Goal: Task Accomplishment & Management: Use online tool/utility

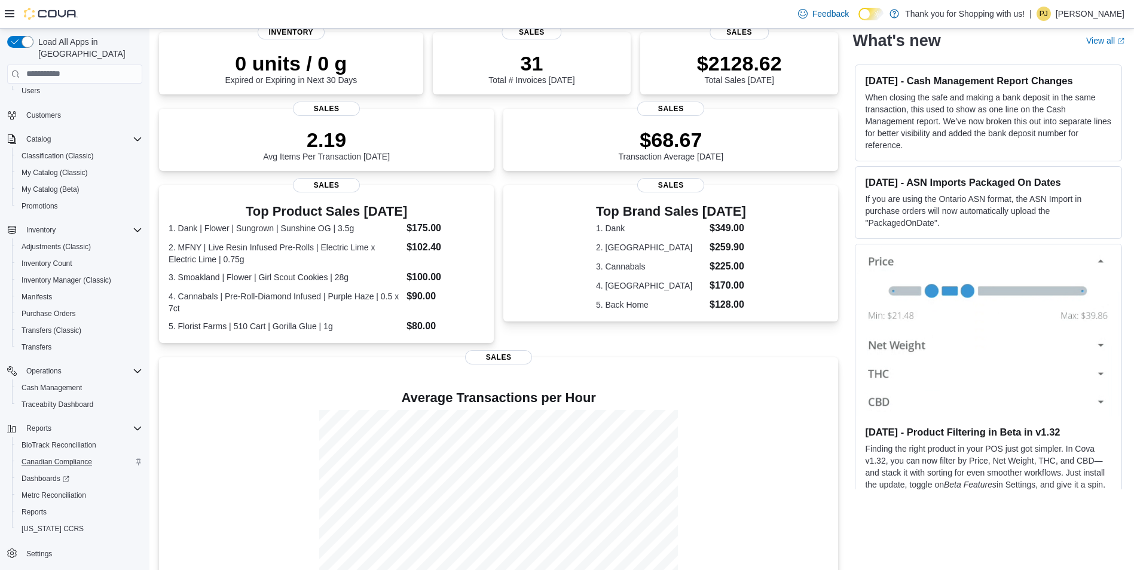
scroll to position [222, 0]
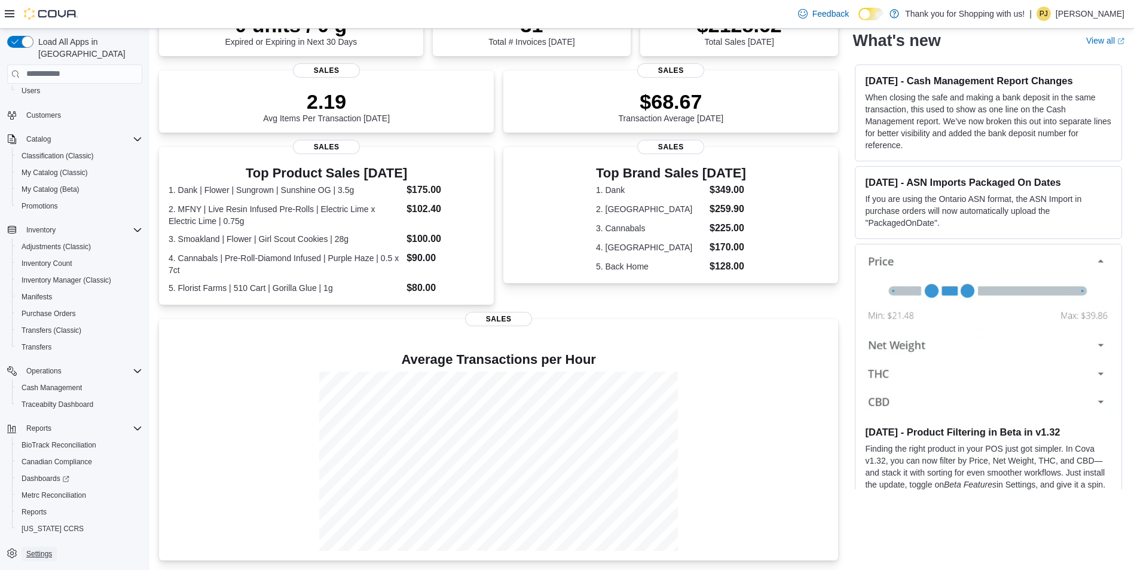
click at [36, 550] on span "Settings" at bounding box center [39, 555] width 26 height 10
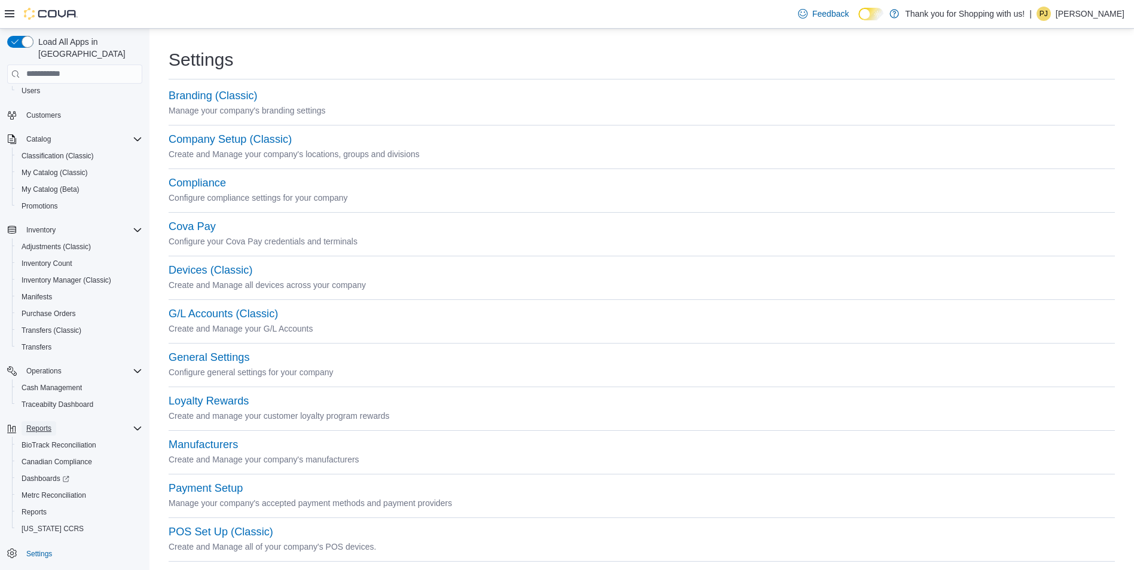
click at [43, 424] on span "Reports" at bounding box center [38, 429] width 25 height 10
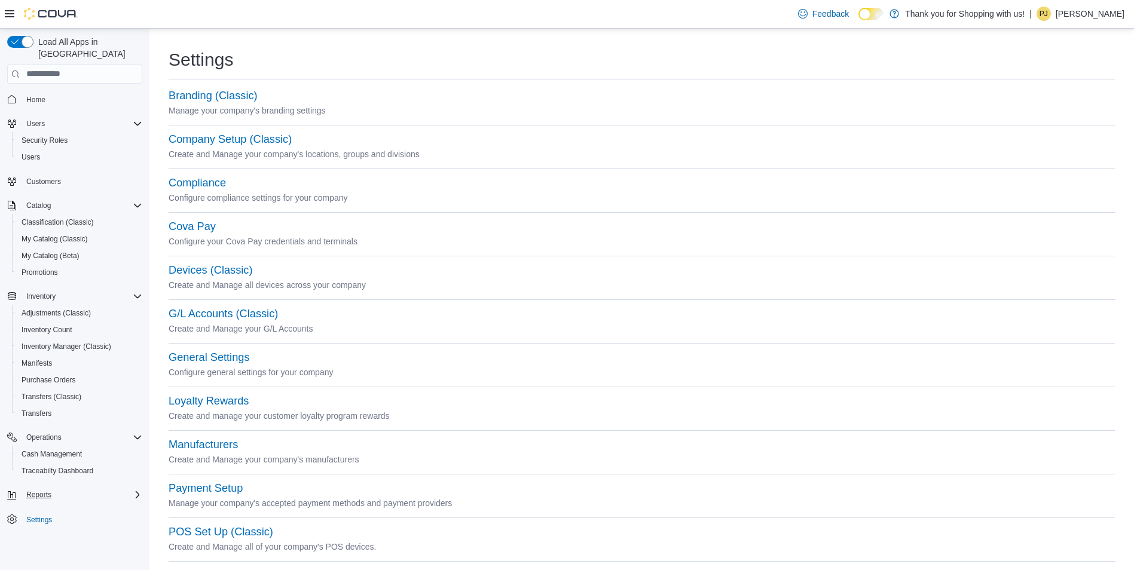
click at [152, 420] on div "Settings Branding (Classic) Manage your company's branding settings Company Set…" at bounding box center [641, 505] width 985 height 953
click at [141, 423] on div "Load All Apps in New Hub Home Users Security Roles Users Customers Catalog Clas…" at bounding box center [74, 297] width 145 height 533
click at [34, 490] on span "Reports" at bounding box center [38, 495] width 25 height 10
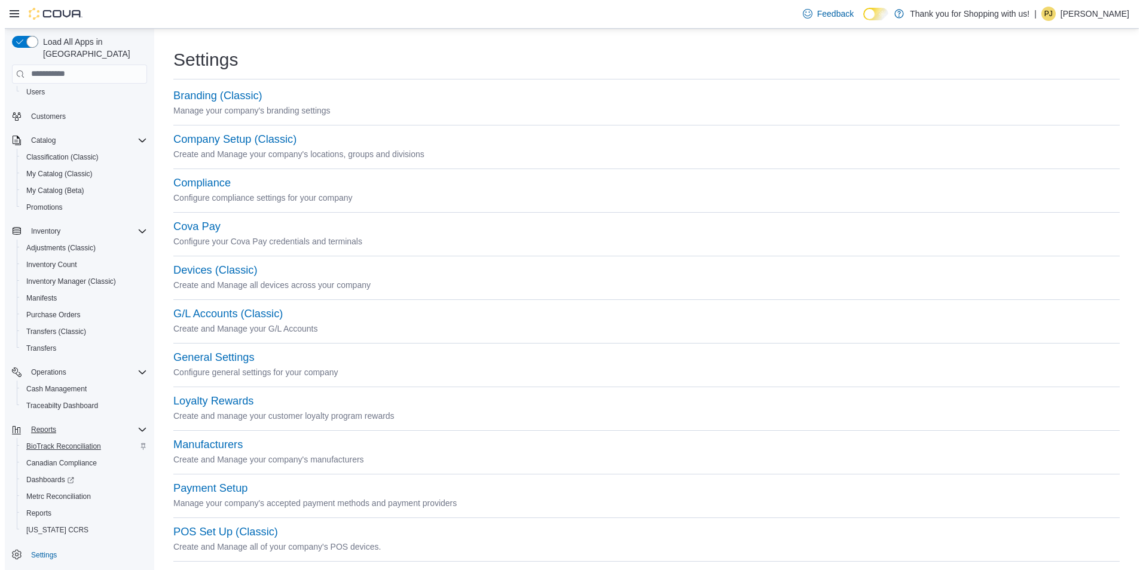
scroll to position [66, 0]
click at [31, 506] on span "Reports" at bounding box center [34, 512] width 25 height 14
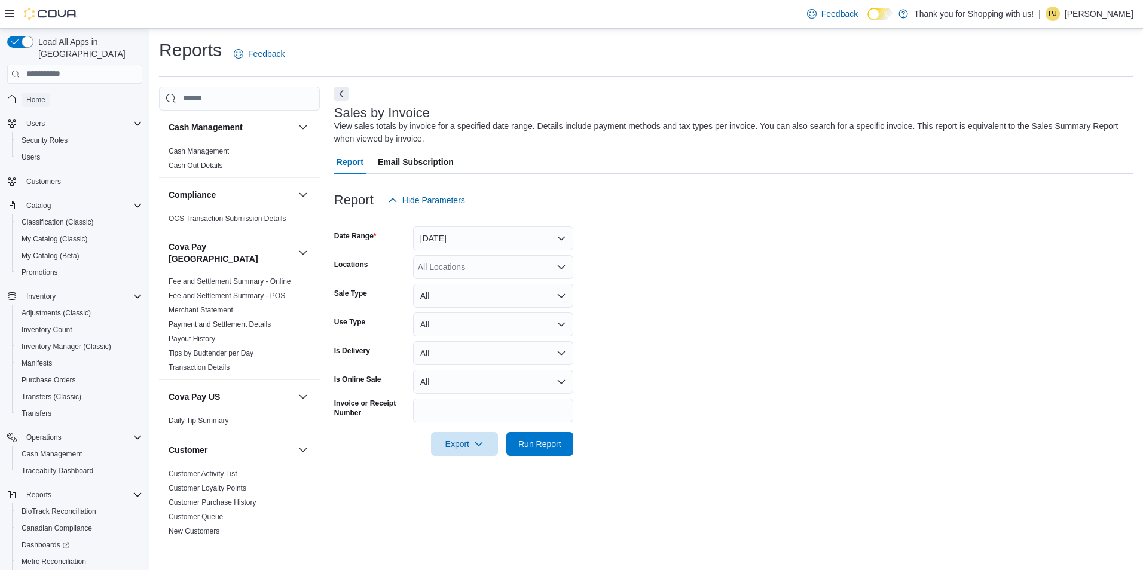
click at [50, 93] on link "Home" at bounding box center [36, 100] width 29 height 14
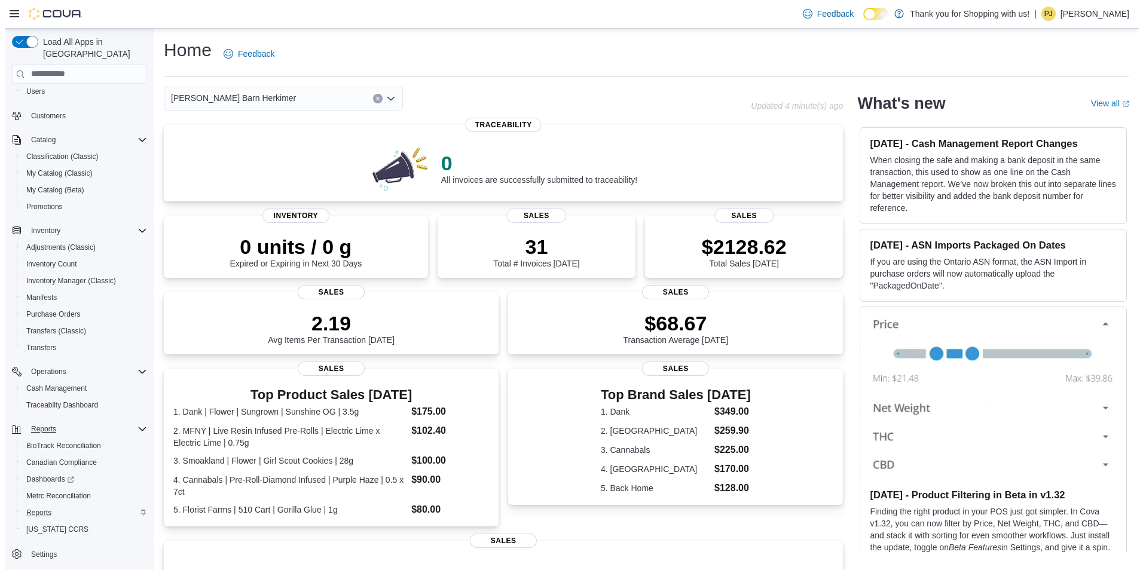
scroll to position [66, 0]
click at [46, 505] on span "Reports" at bounding box center [34, 512] width 25 height 14
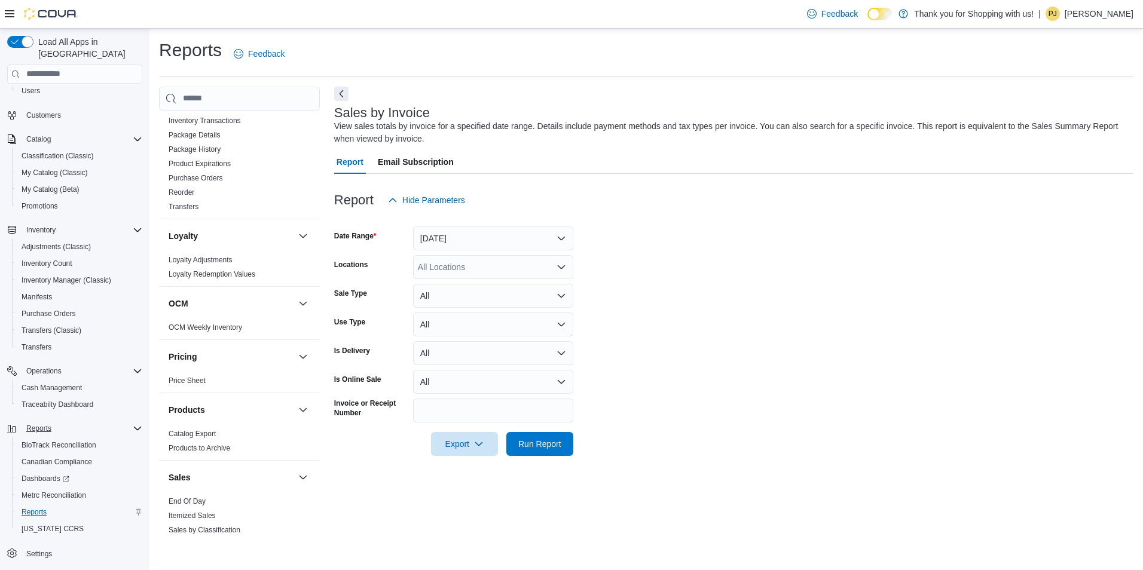
scroll to position [897, 0]
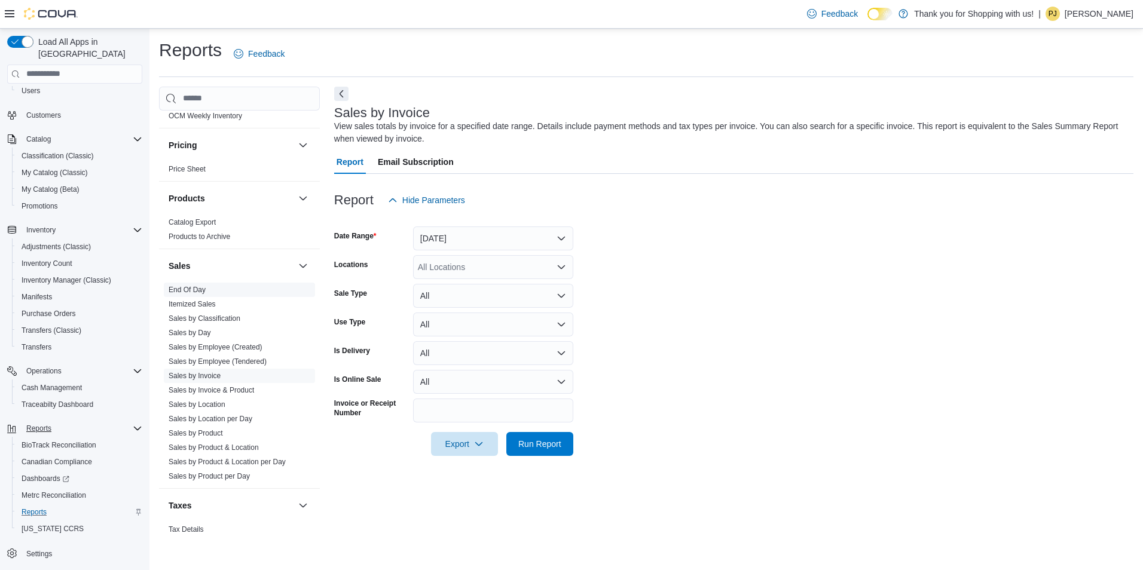
click at [219, 283] on span "End Of Day" at bounding box center [239, 290] width 151 height 14
click at [197, 285] on span "End Of Day" at bounding box center [187, 290] width 37 height 10
click at [199, 286] on link "End Of Day" at bounding box center [187, 290] width 37 height 8
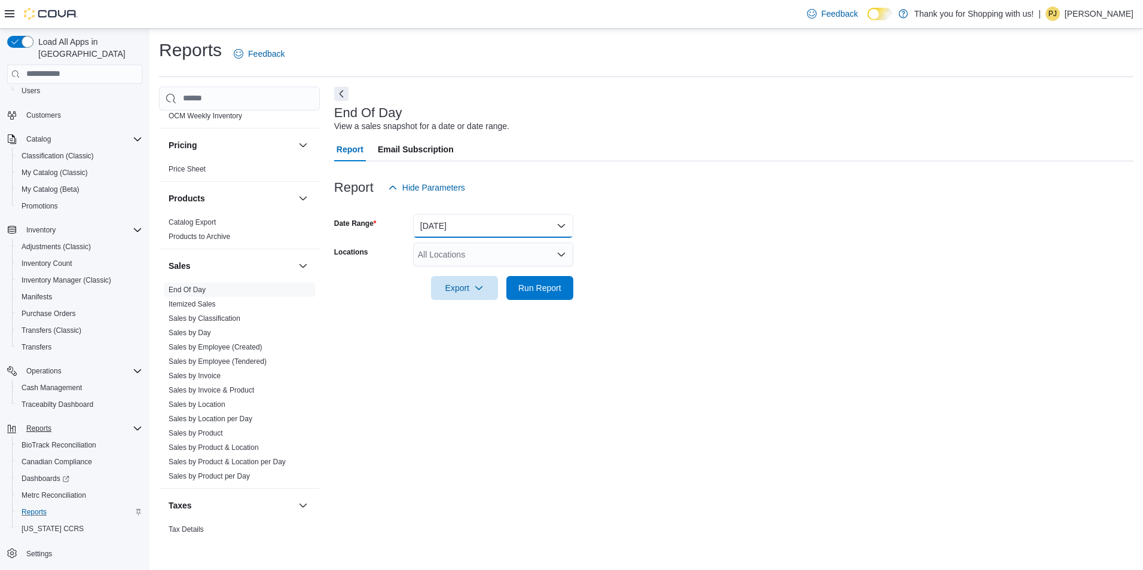
click at [522, 218] on button "[DATE]" at bounding box center [493, 226] width 160 height 24
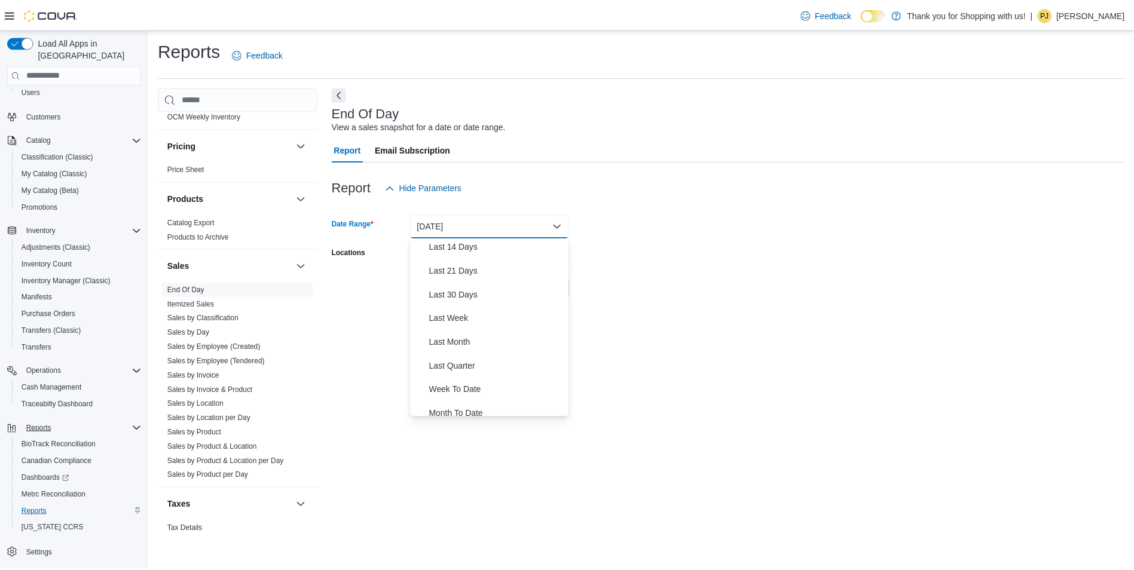
scroll to position [60, 0]
click at [484, 311] on span "Last 14 Days" at bounding box center [500, 310] width 136 height 14
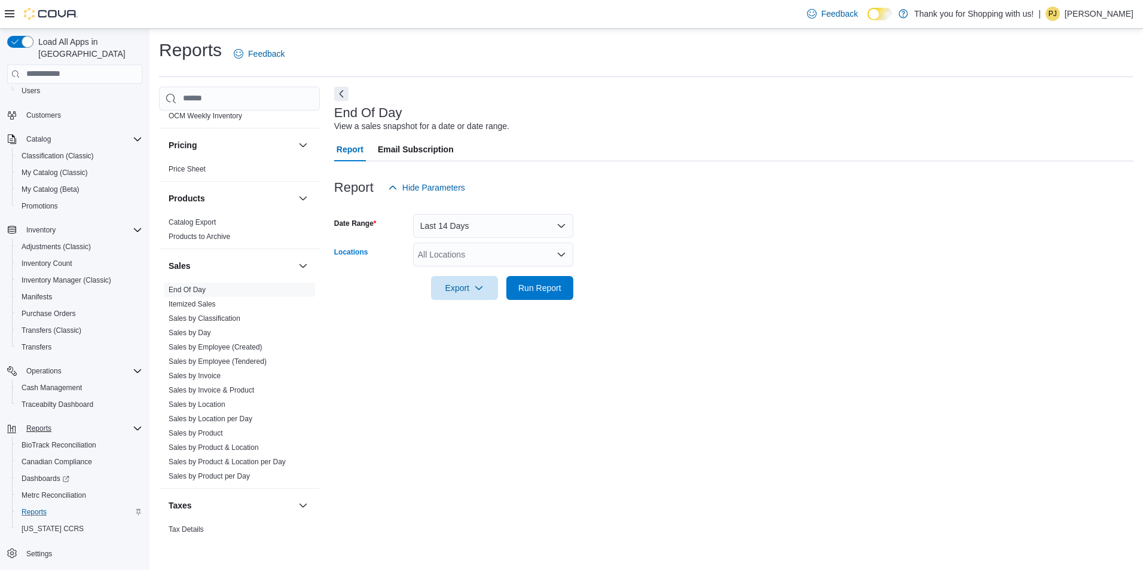
click at [508, 249] on div "All Locations" at bounding box center [493, 255] width 160 height 24
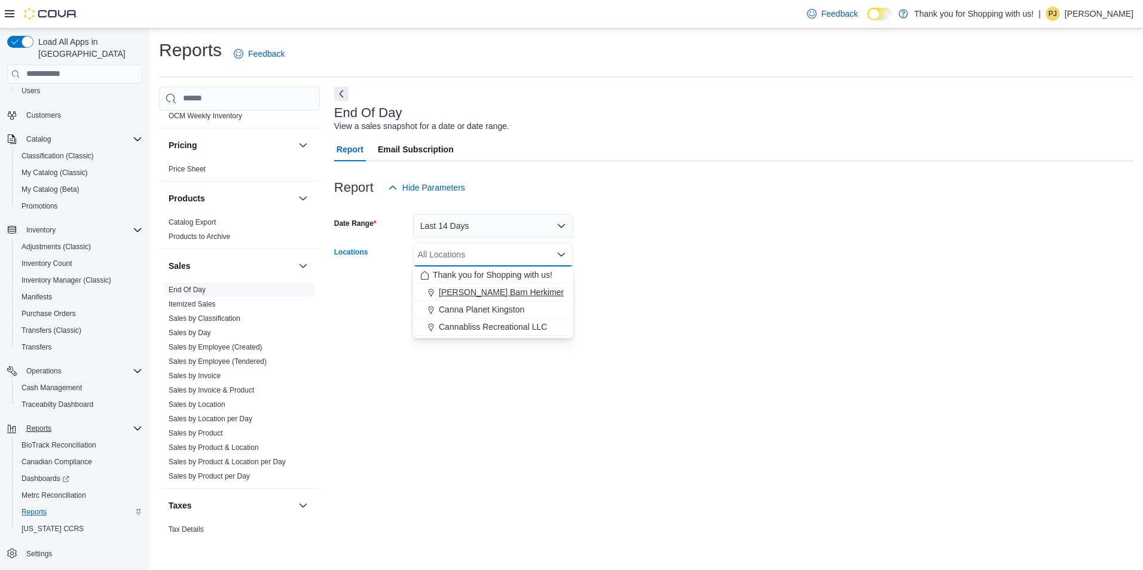
click at [486, 284] on button "[PERSON_NAME] Barn Herkimer" at bounding box center [493, 292] width 160 height 17
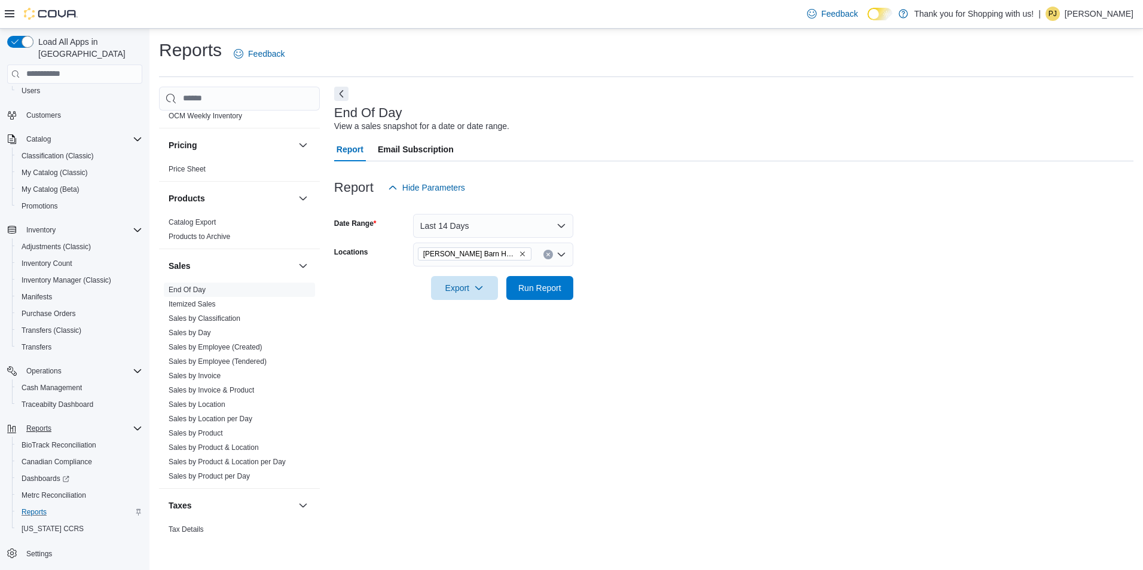
drag, startPoint x: 649, startPoint y: 273, endPoint x: 628, endPoint y: 280, distance: 21.6
click at [647, 273] on div at bounding box center [734, 272] width 800 height 10
click at [556, 279] on span "Run Report" at bounding box center [540, 288] width 53 height 24
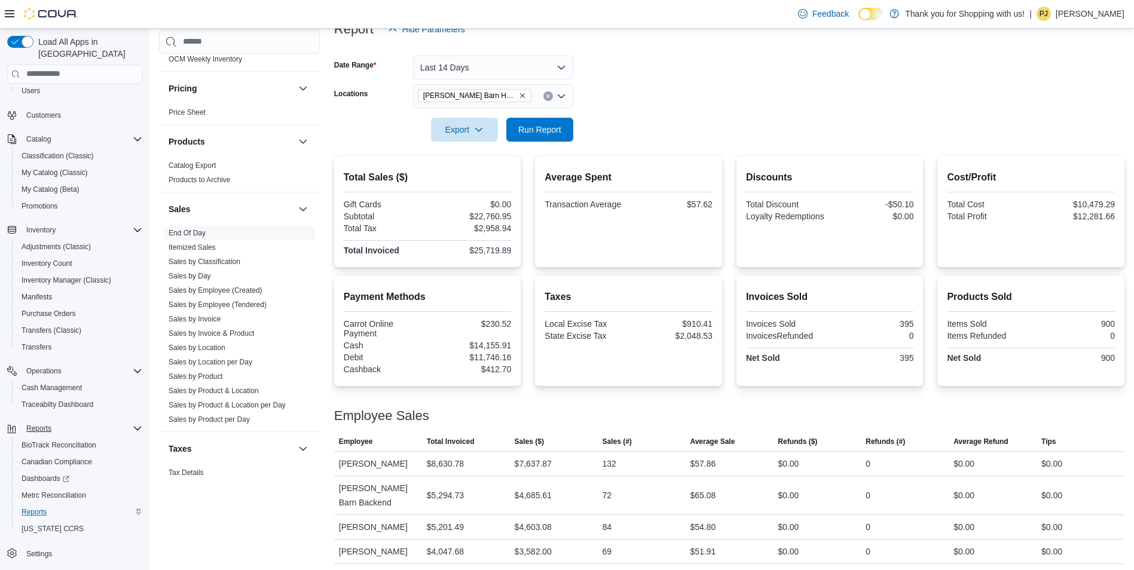
scroll to position [172, 0]
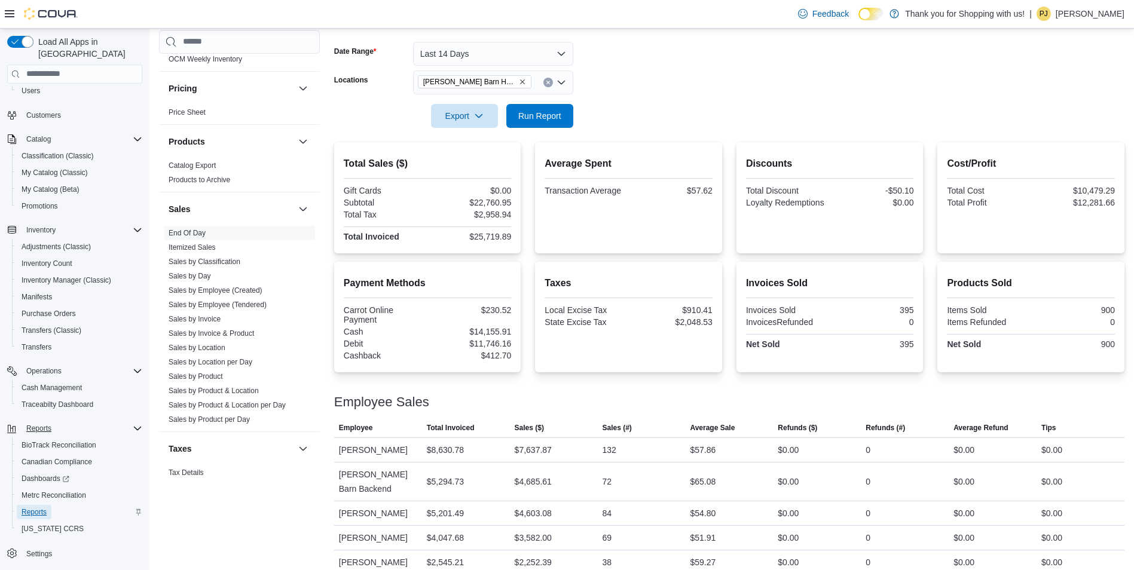
click at [39, 508] on span "Reports" at bounding box center [34, 513] width 25 height 10
click at [225, 341] on span "Sales by Location" at bounding box center [239, 348] width 151 height 14
drag, startPoint x: 207, startPoint y: 336, endPoint x: 218, endPoint y: 336, distance: 11.4
click at [207, 344] on link "Sales by Location" at bounding box center [197, 348] width 57 height 8
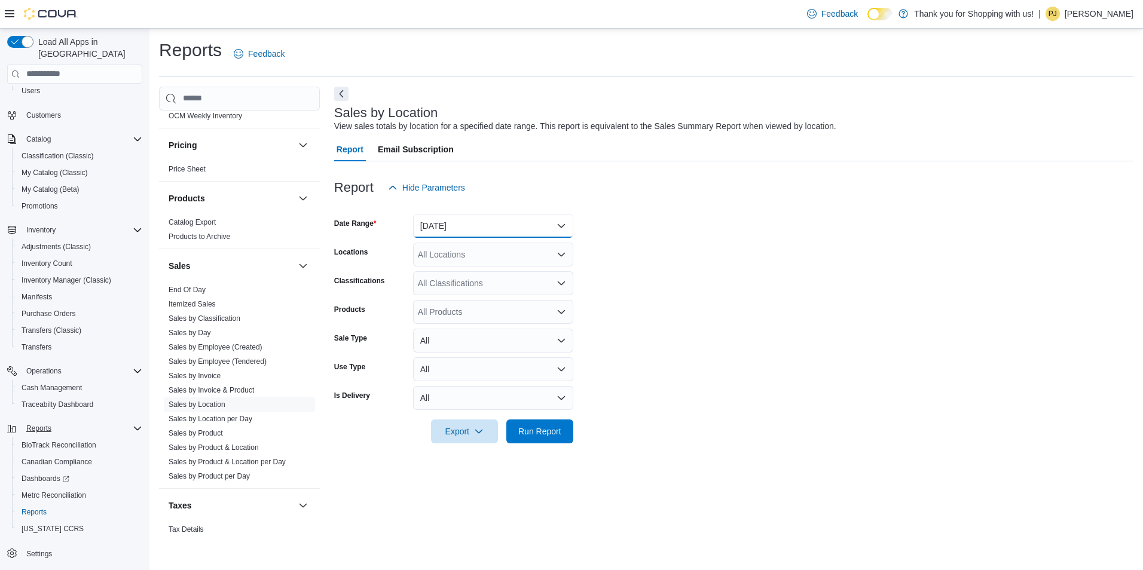
click at [467, 221] on button "[DATE]" at bounding box center [493, 226] width 160 height 24
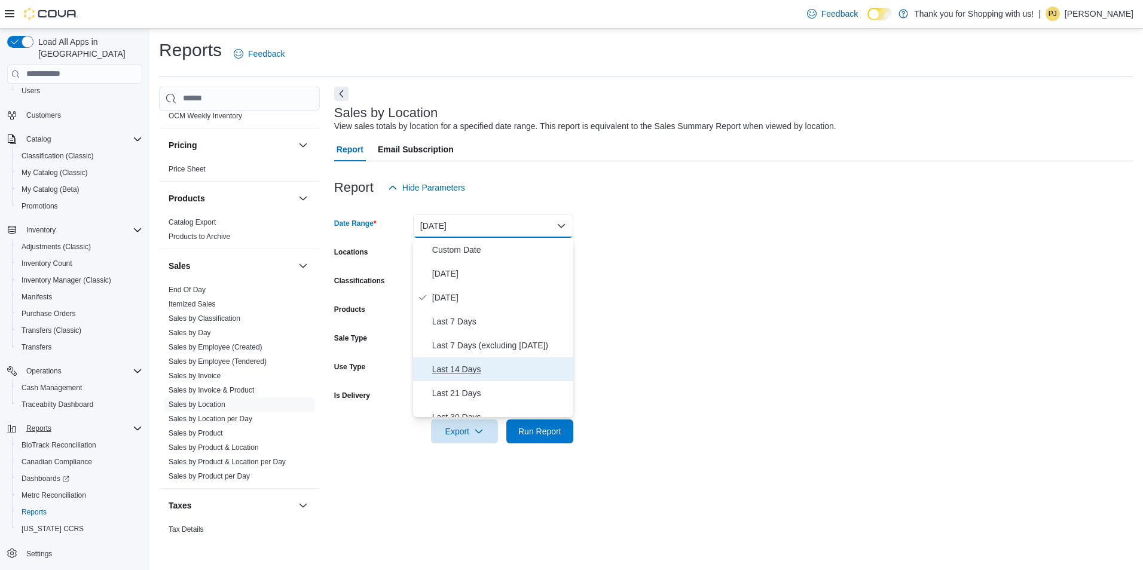
click at [468, 374] on span "Last 14 Days" at bounding box center [500, 369] width 136 height 14
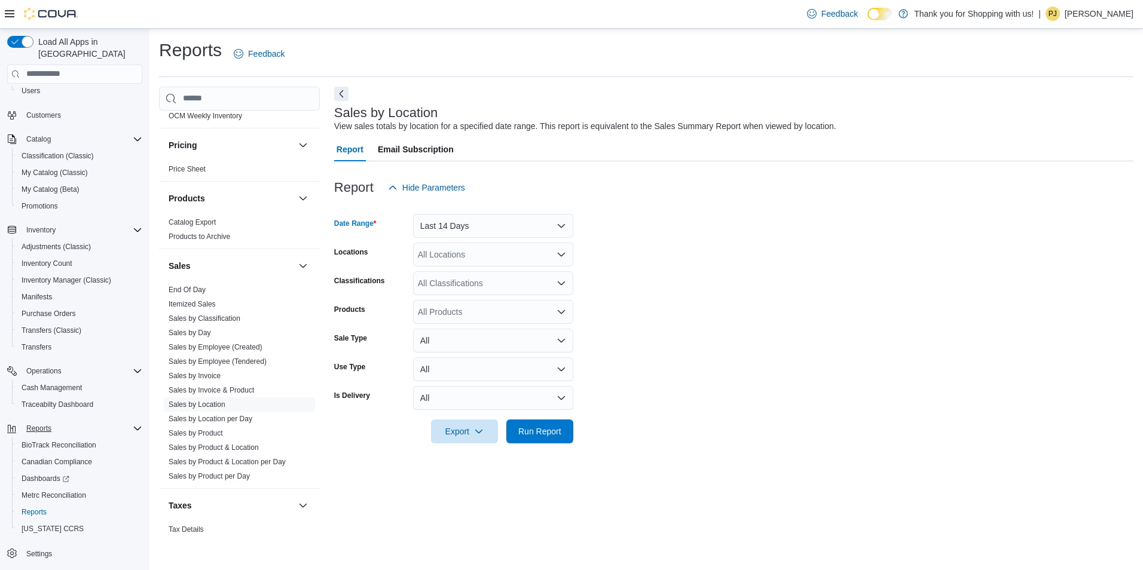
click at [510, 258] on div "All Locations" at bounding box center [493, 255] width 160 height 24
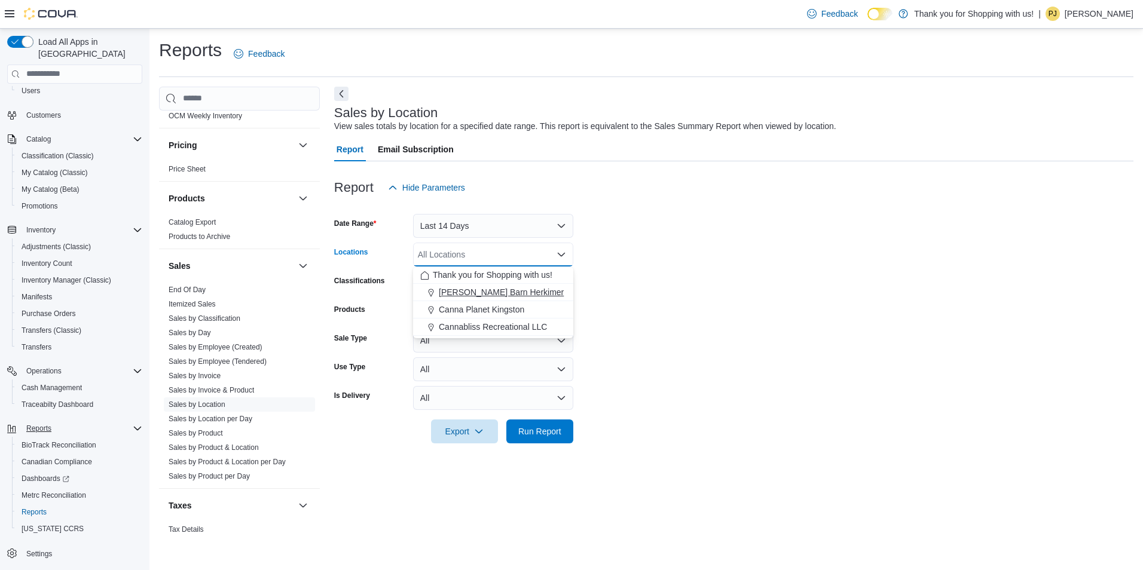
click at [487, 289] on span "[PERSON_NAME] Barn Herkimer" at bounding box center [501, 292] width 125 height 12
click at [730, 248] on form "Date Range Last 14 Days Locations [PERSON_NAME][GEOGRAPHIC_DATA] Herkimer Combo…" at bounding box center [734, 322] width 800 height 244
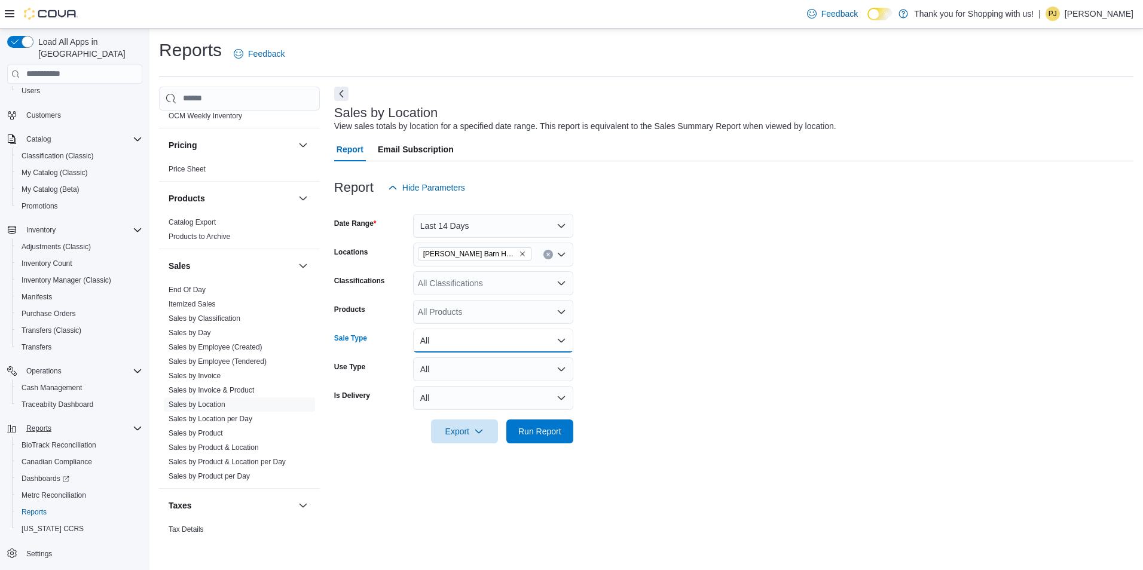
click at [555, 334] on button "All" at bounding box center [493, 341] width 160 height 24
drag, startPoint x: 747, startPoint y: 275, endPoint x: 679, endPoint y: 323, distance: 83.3
click at [744, 274] on form "Date Range Last 14 Days Locations [PERSON_NAME] Barn Herkimer Classifications A…" at bounding box center [734, 322] width 800 height 244
click at [515, 359] on button "All" at bounding box center [493, 370] width 160 height 24
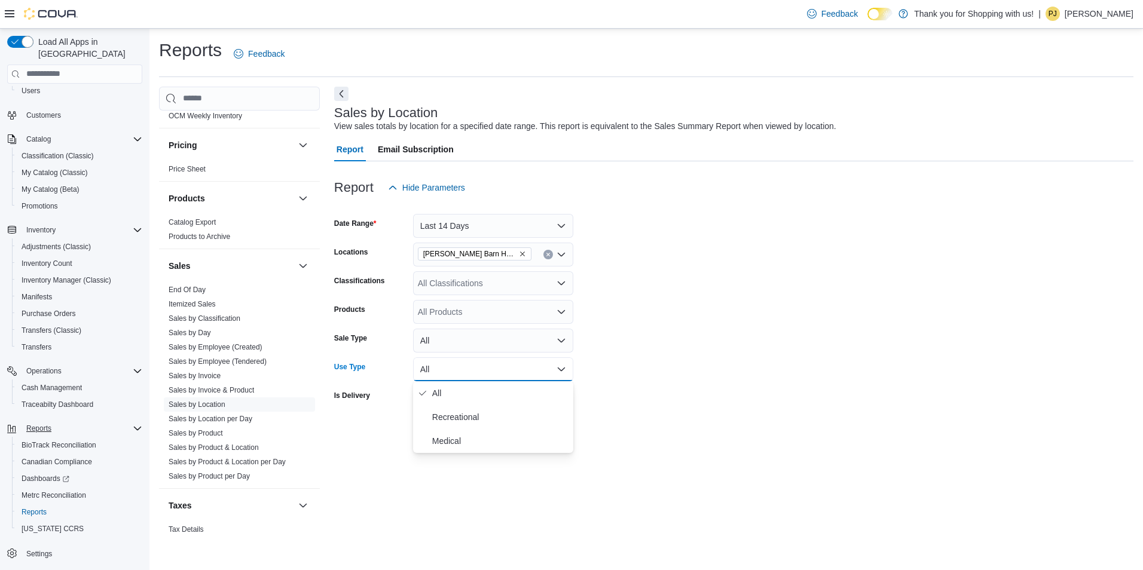
click at [515, 359] on button "All" at bounding box center [493, 370] width 160 height 24
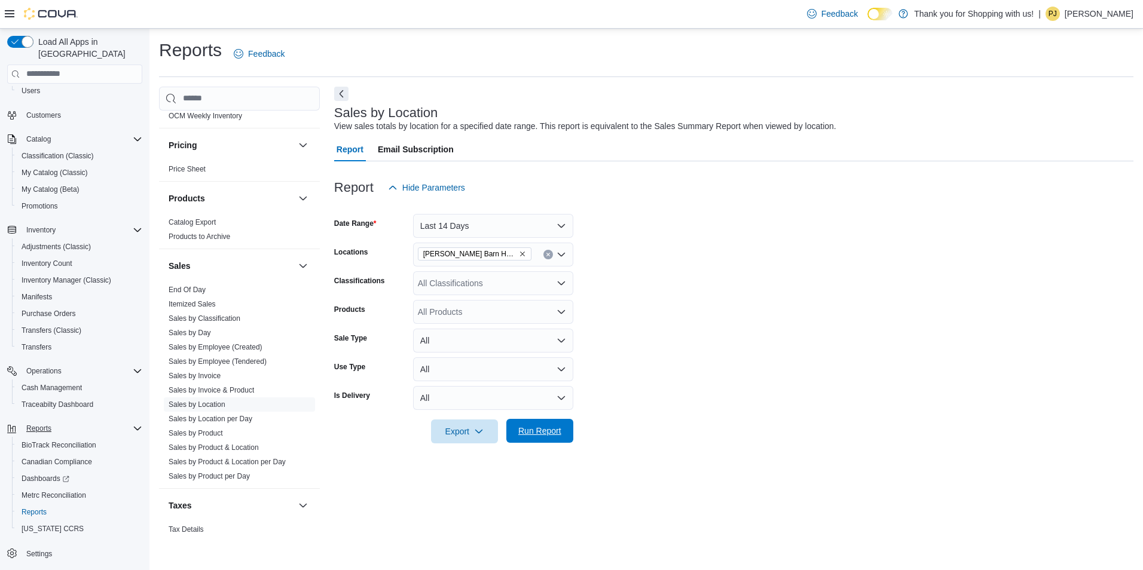
click at [537, 429] on span "Run Report" at bounding box center [539, 431] width 43 height 12
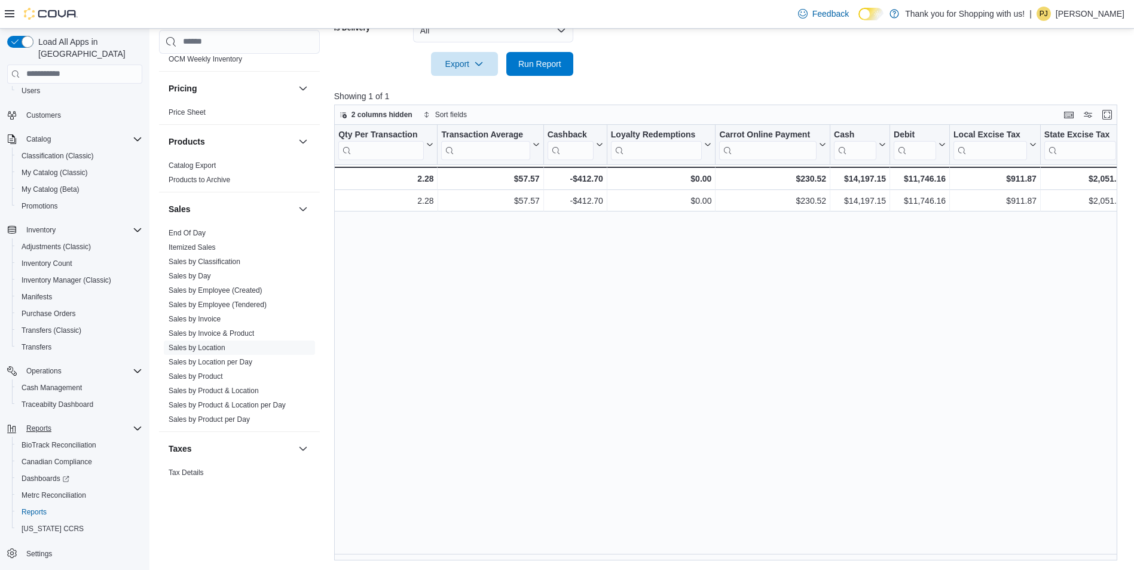
scroll to position [0, 1151]
click at [209, 286] on link "Sales by Employee (Created)" at bounding box center [216, 290] width 94 height 8
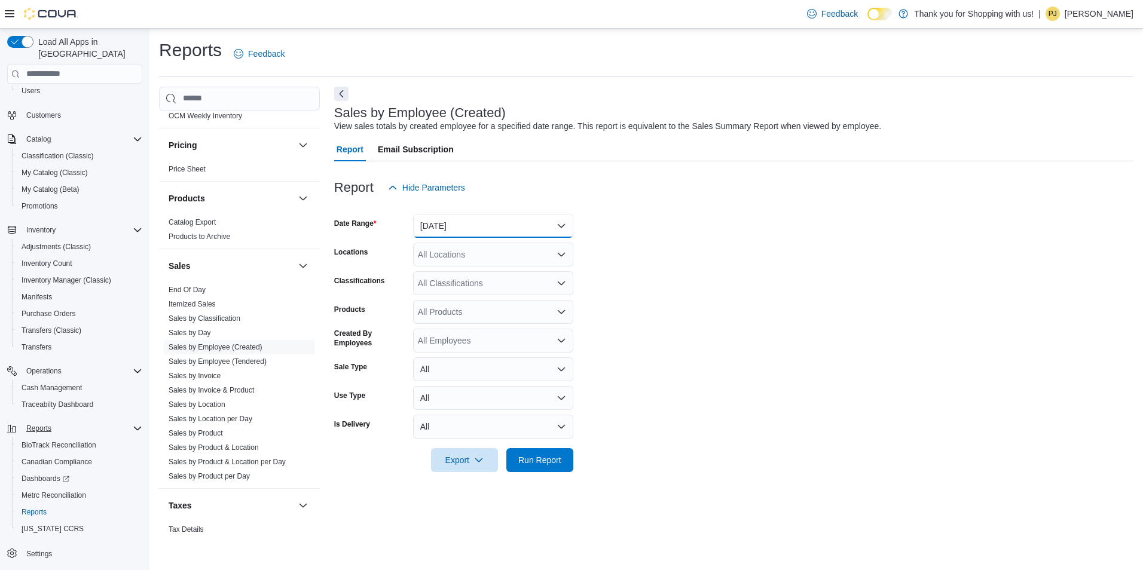
click at [523, 225] on button "[DATE]" at bounding box center [493, 226] width 160 height 24
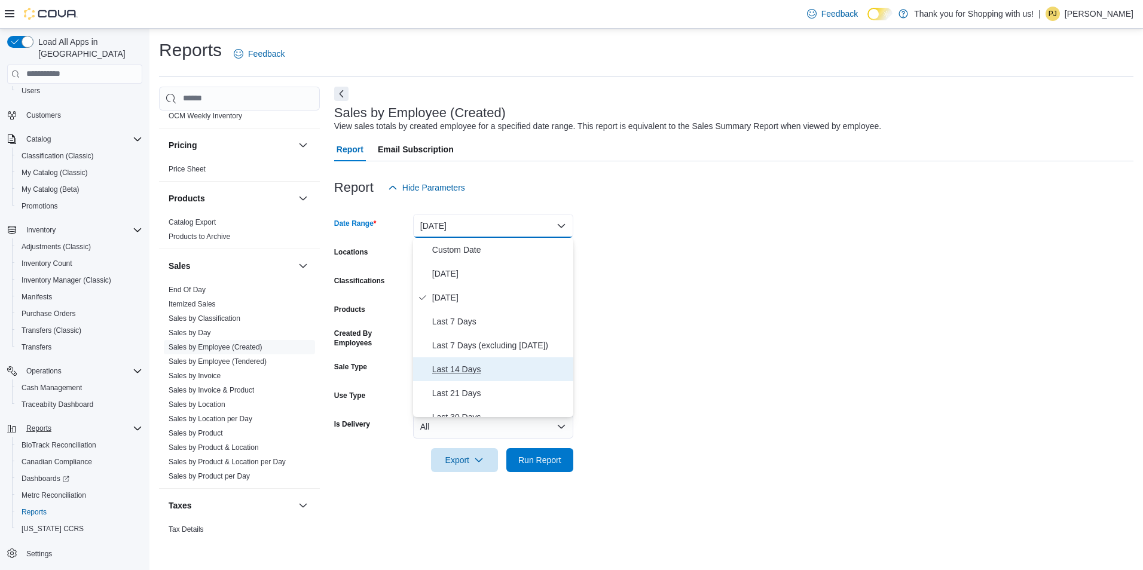
click at [475, 369] on span "Last 14 Days" at bounding box center [500, 369] width 136 height 14
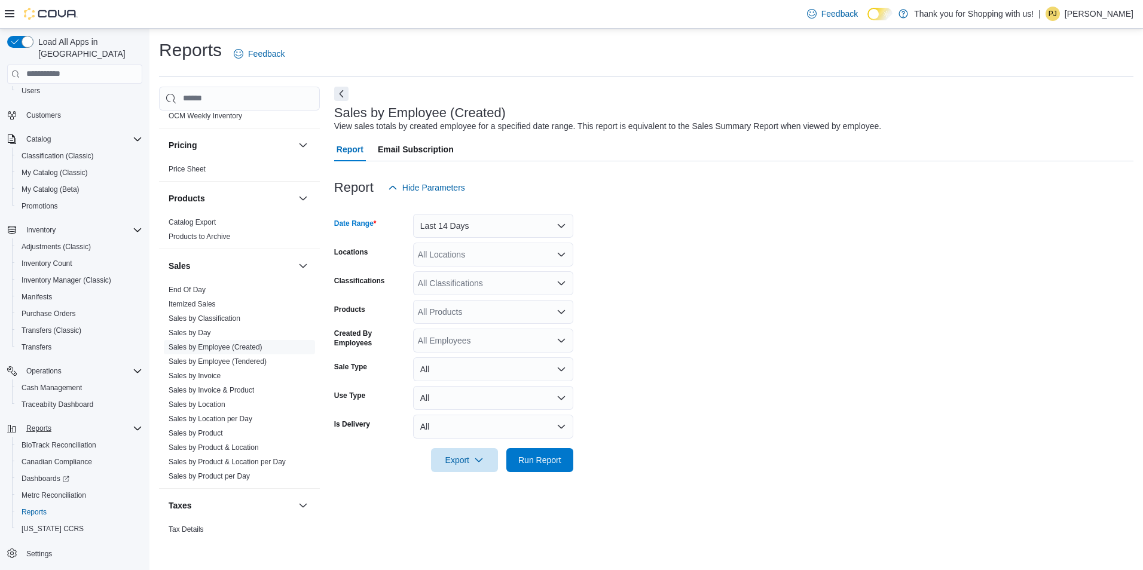
click at [459, 250] on div "All Locations" at bounding box center [493, 255] width 160 height 24
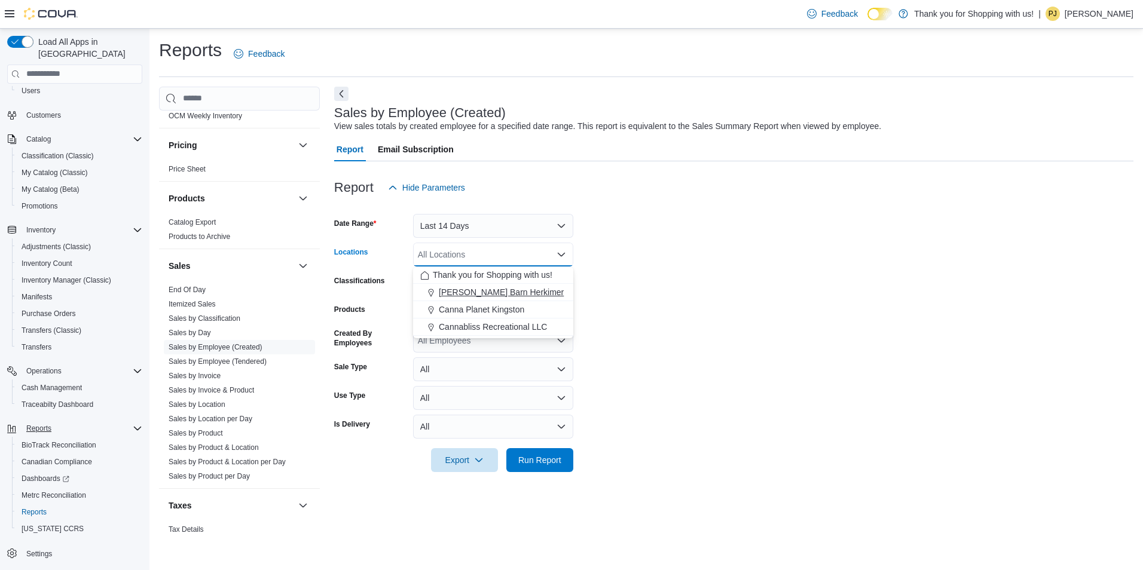
click at [469, 295] on span "[PERSON_NAME] Barn Herkimer" at bounding box center [501, 292] width 125 height 12
drag, startPoint x: 768, startPoint y: 462, endPoint x: 750, endPoint y: 462, distance: 18.5
click at [765, 462] on form "Date Range Last 14 Days Locations [PERSON_NAME][GEOGRAPHIC_DATA] Herkimer Combo…" at bounding box center [734, 336] width 800 height 273
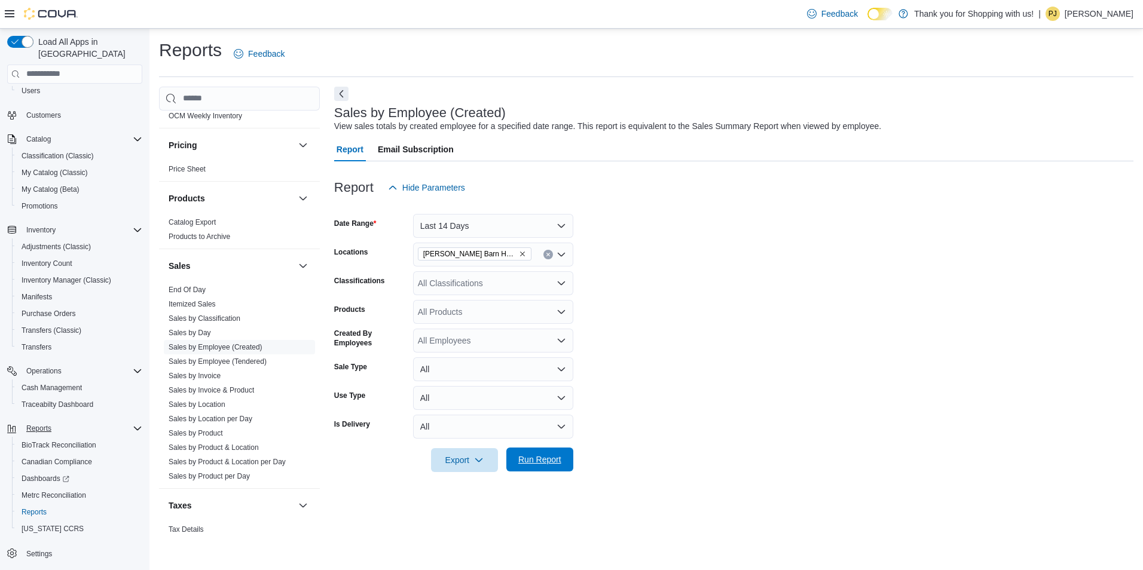
click at [551, 462] on span "Run Report" at bounding box center [539, 460] width 43 height 12
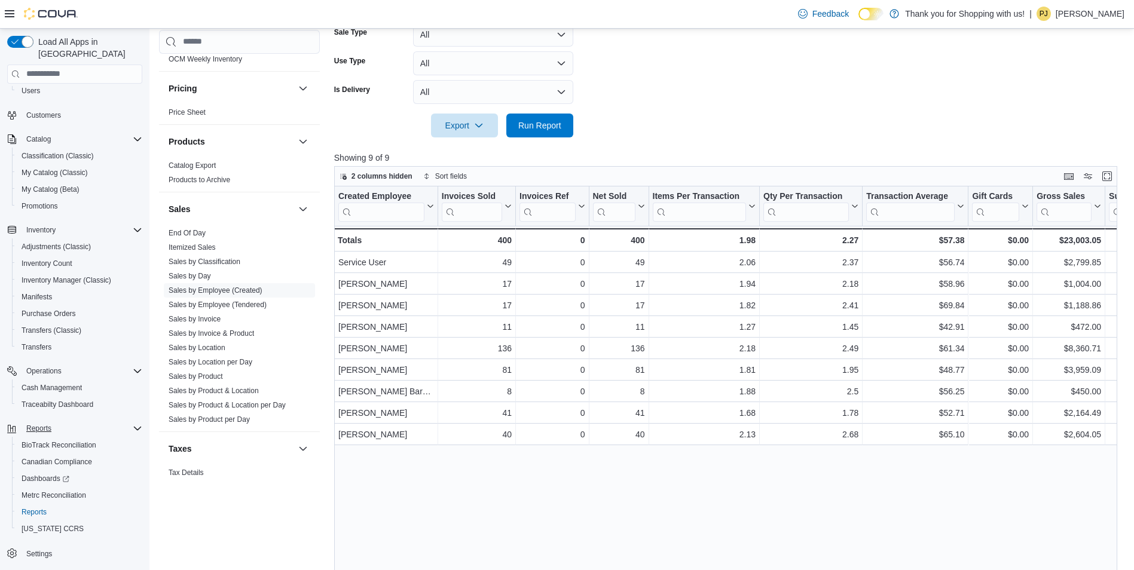
scroll to position [396, 0]
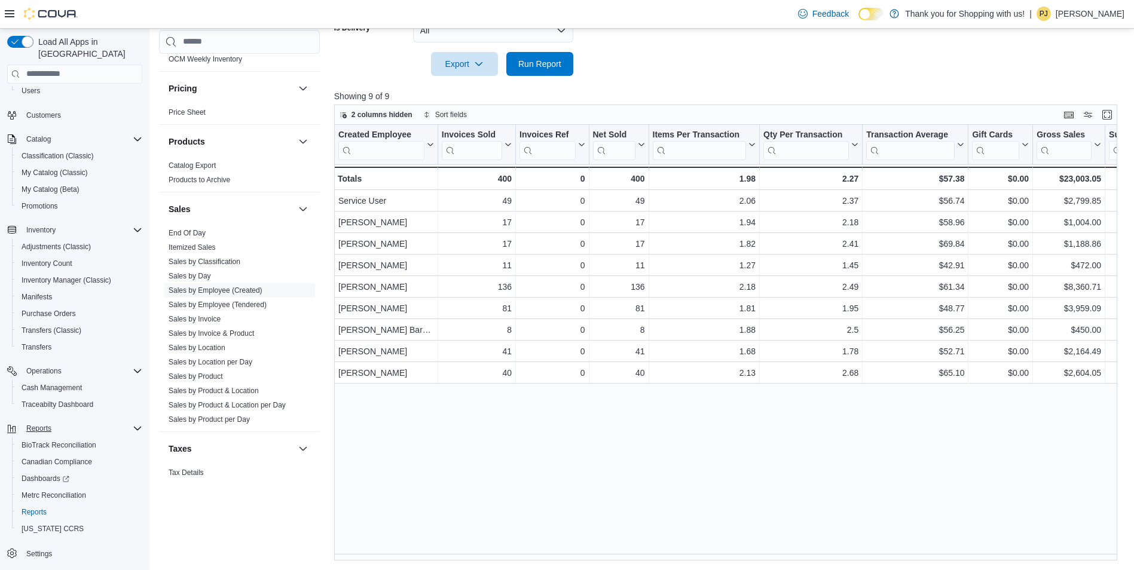
drag, startPoint x: 654, startPoint y: 553, endPoint x: 669, endPoint y: 554, distance: 15.6
click at [669, 554] on div "Created Employee Click to view column header actions Invoices Sold Click to vie…" at bounding box center [730, 343] width 792 height 436
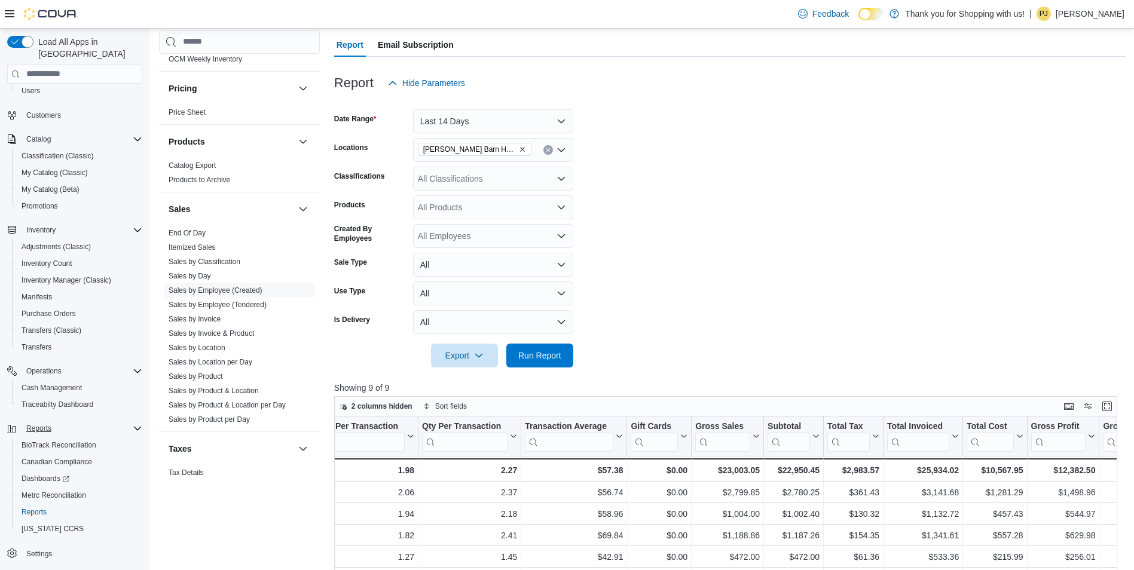
scroll to position [97, 0]
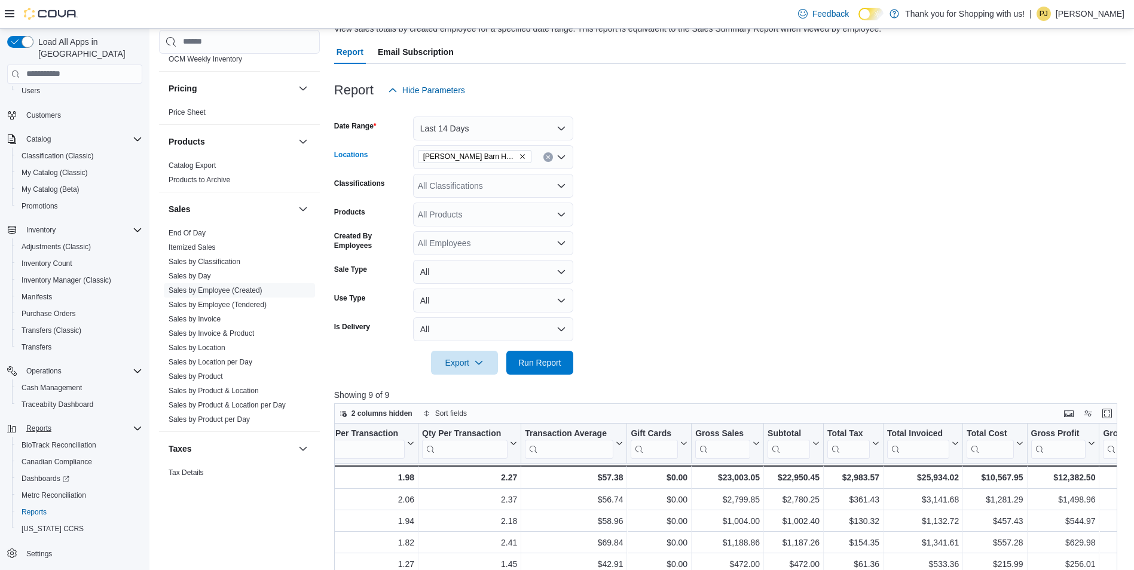
click at [551, 155] on button "Clear input" at bounding box center [549, 157] width 10 height 10
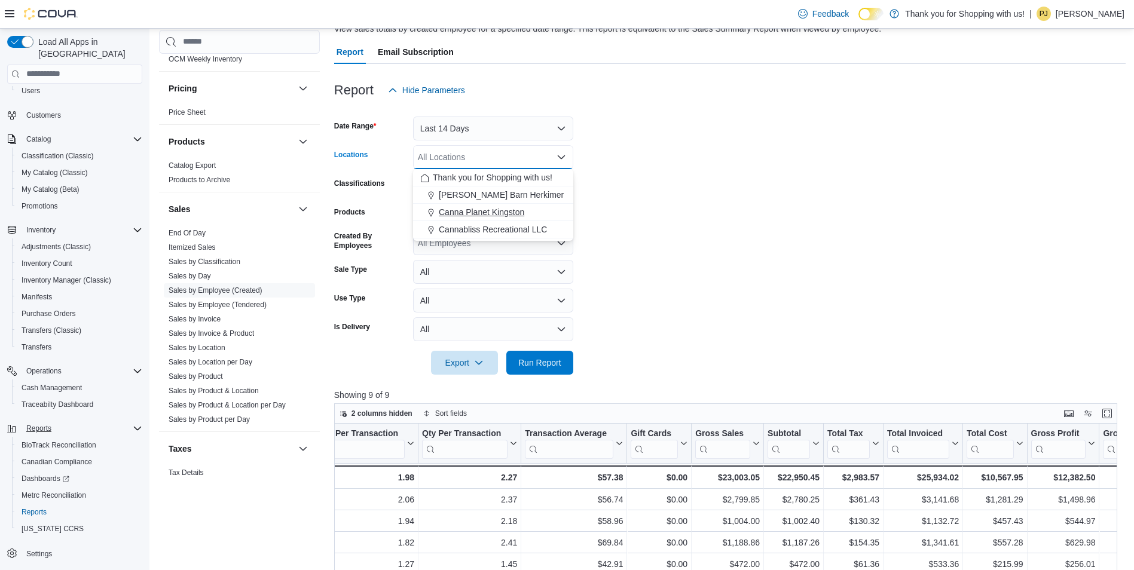
click at [488, 209] on span "Canna Planet Kingston" at bounding box center [482, 212] width 86 height 12
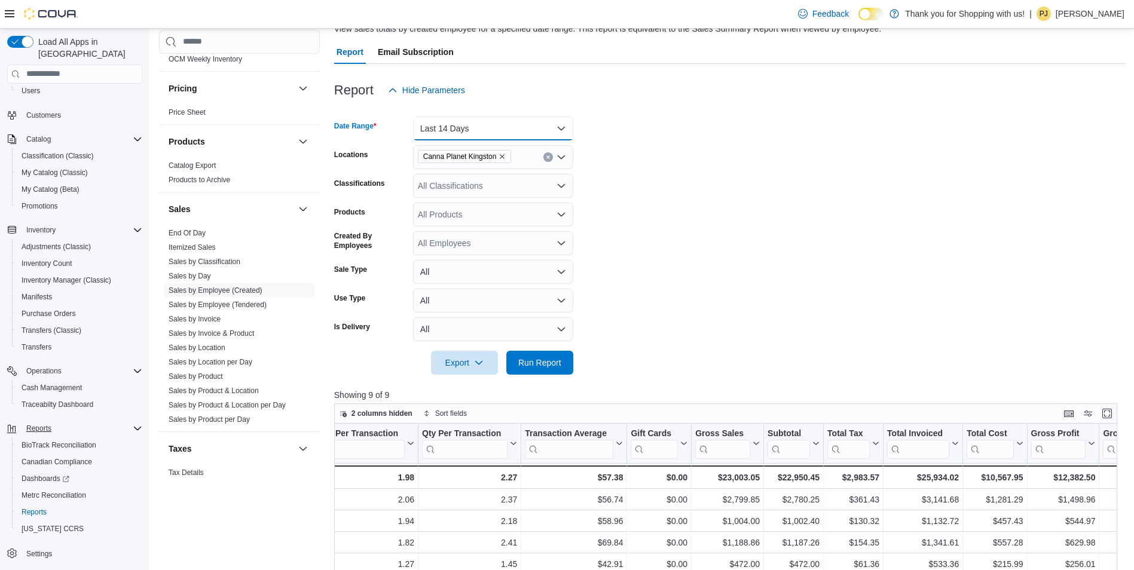
click at [560, 120] on button "Last 14 Days" at bounding box center [493, 129] width 160 height 24
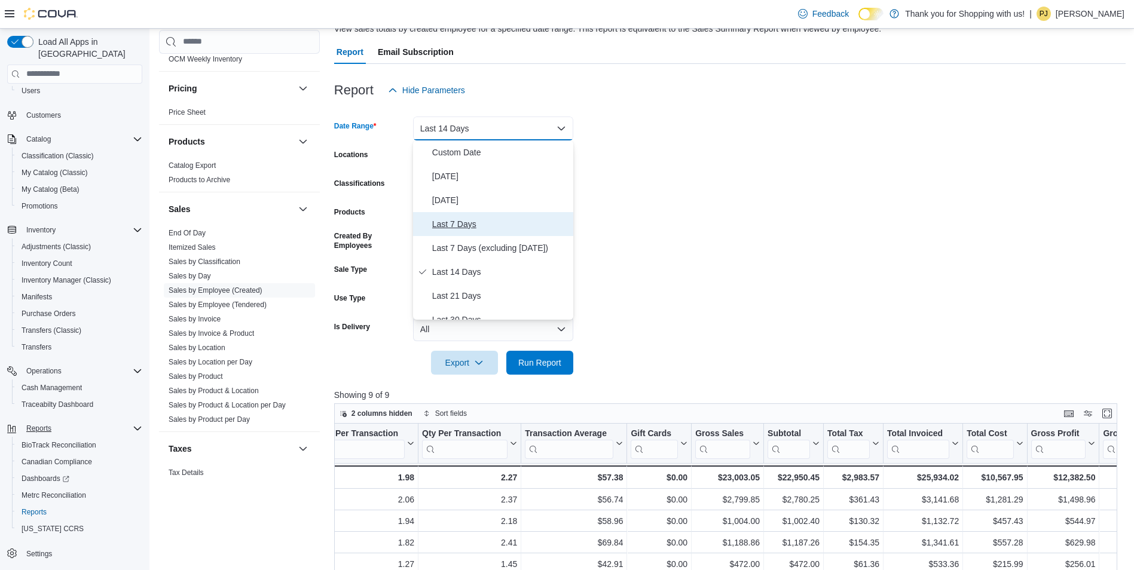
click at [468, 224] on span "Last 7 Days" at bounding box center [500, 224] width 136 height 14
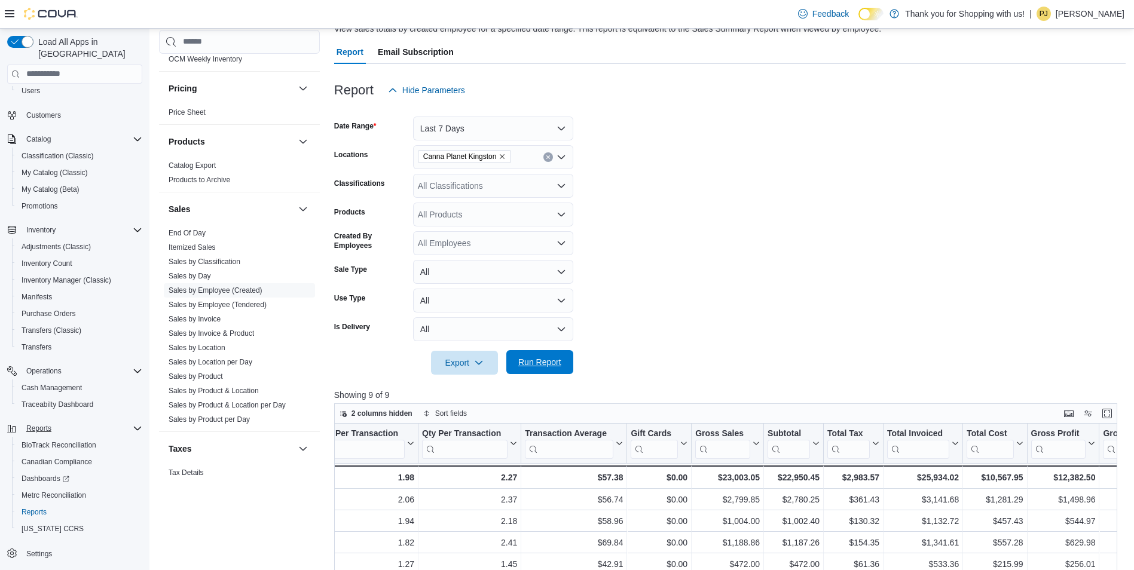
click at [551, 360] on span "Run Report" at bounding box center [539, 362] width 43 height 12
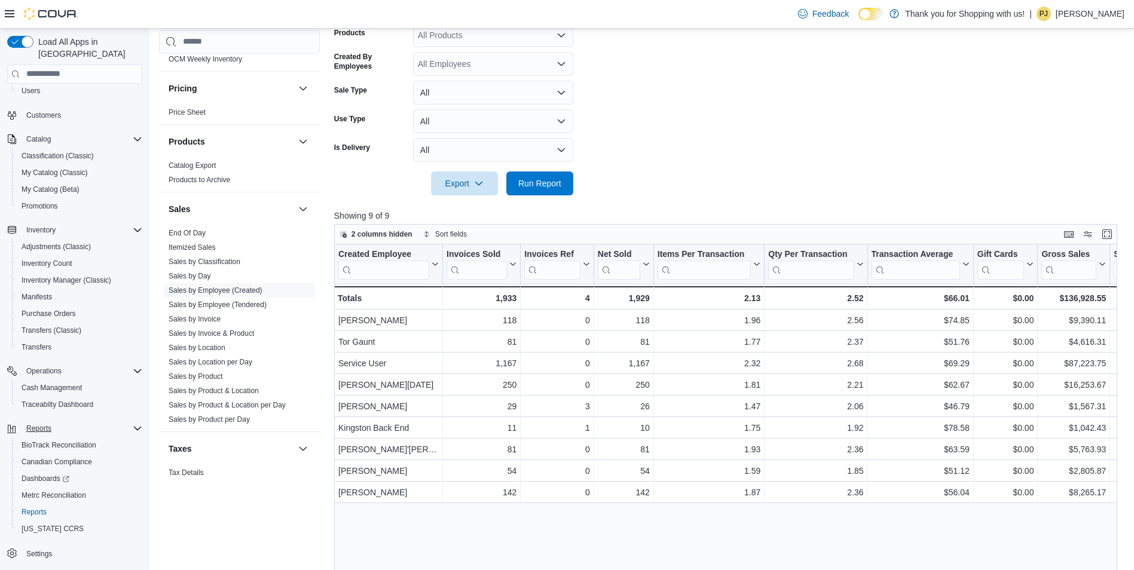
scroll to position [157, 0]
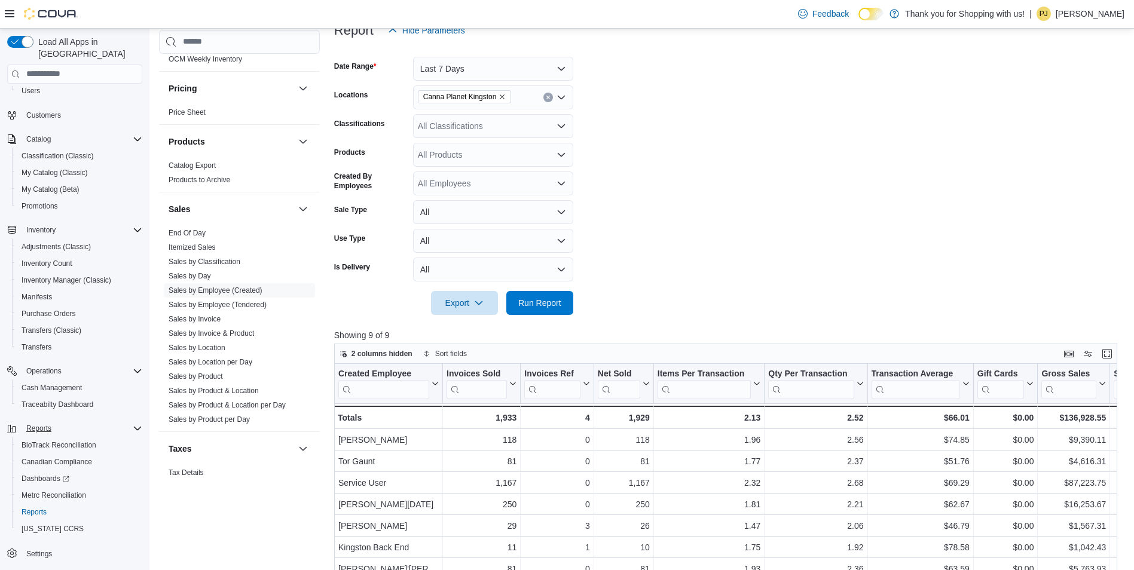
click at [499, 97] on icon "Remove Canna Planet Kingston from selection in this group" at bounding box center [502, 96] width 7 height 7
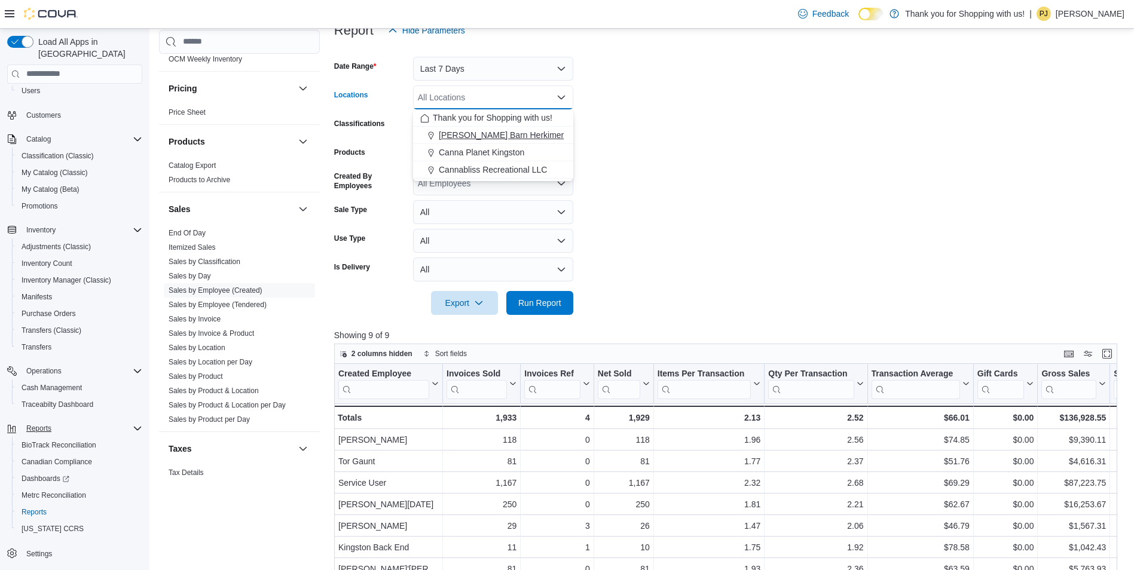
click at [470, 129] on span "[PERSON_NAME] Barn Herkimer" at bounding box center [501, 135] width 125 height 12
click at [532, 312] on span "Run Report" at bounding box center [540, 303] width 53 height 24
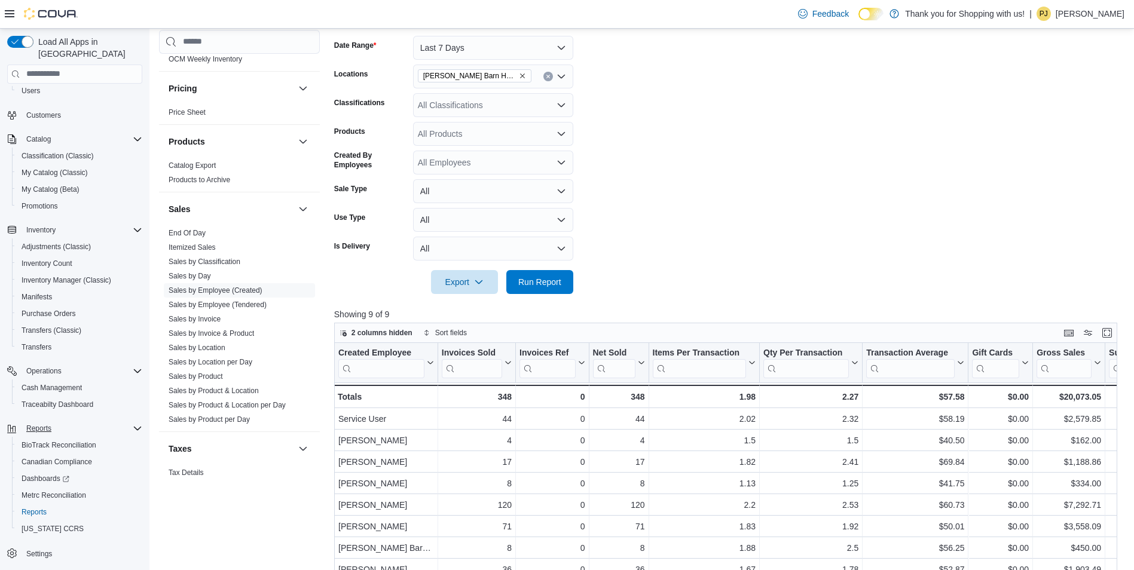
scroll to position [157, 0]
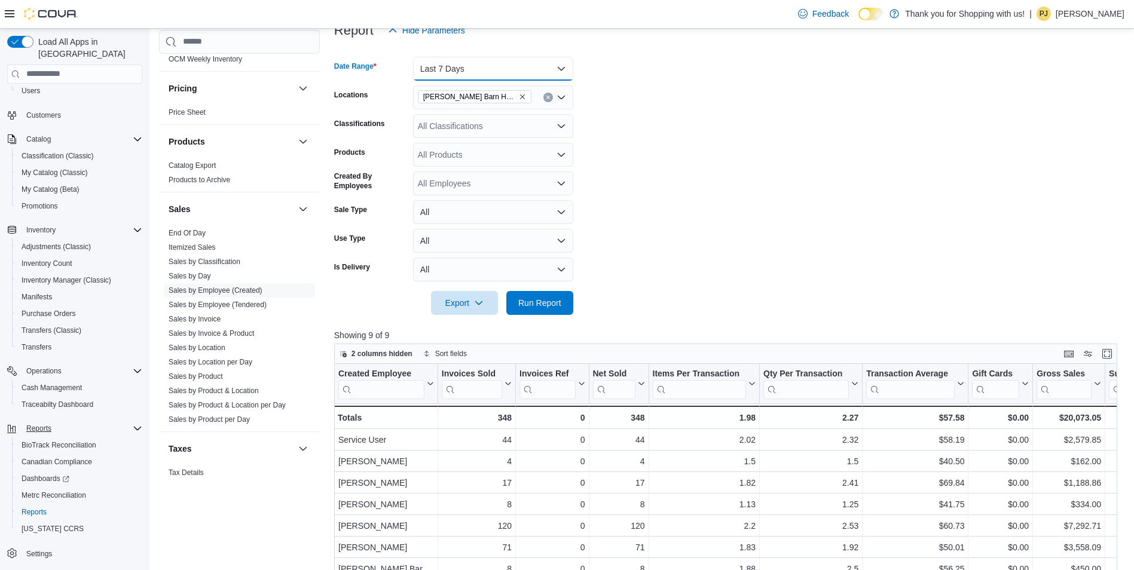
click at [490, 68] on button "Last 7 Days" at bounding box center [493, 69] width 160 height 24
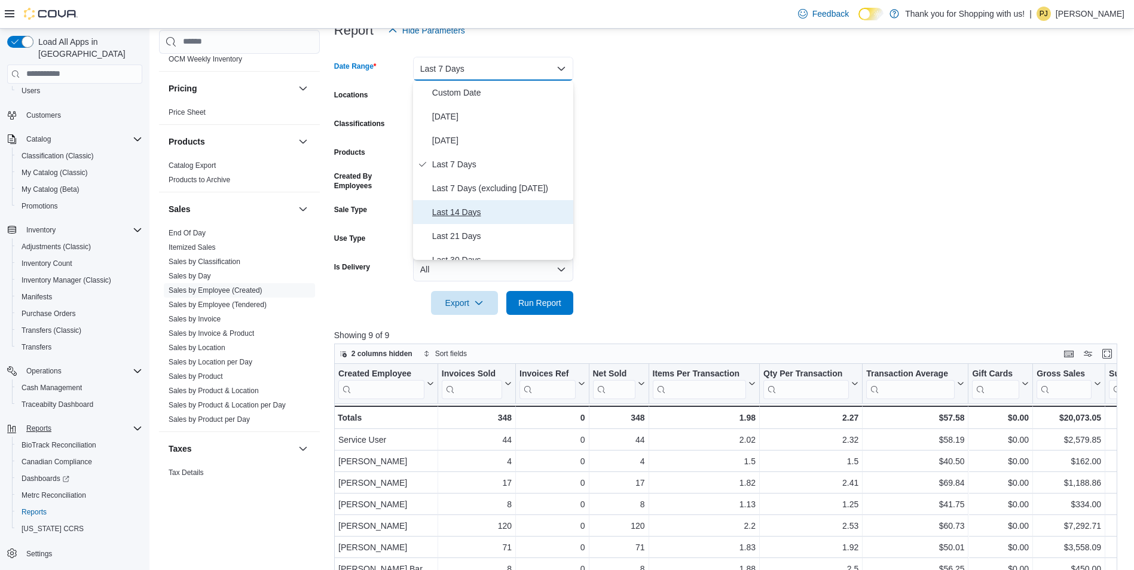
click at [472, 215] on span "Last 14 Days" at bounding box center [500, 212] width 136 height 14
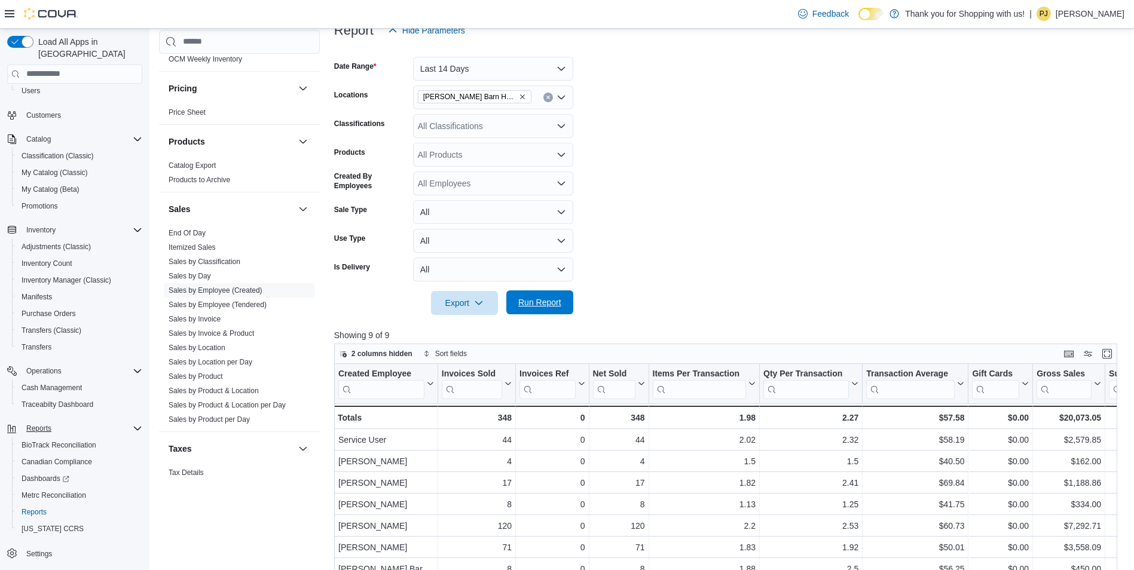
click at [556, 295] on span "Run Report" at bounding box center [540, 303] width 53 height 24
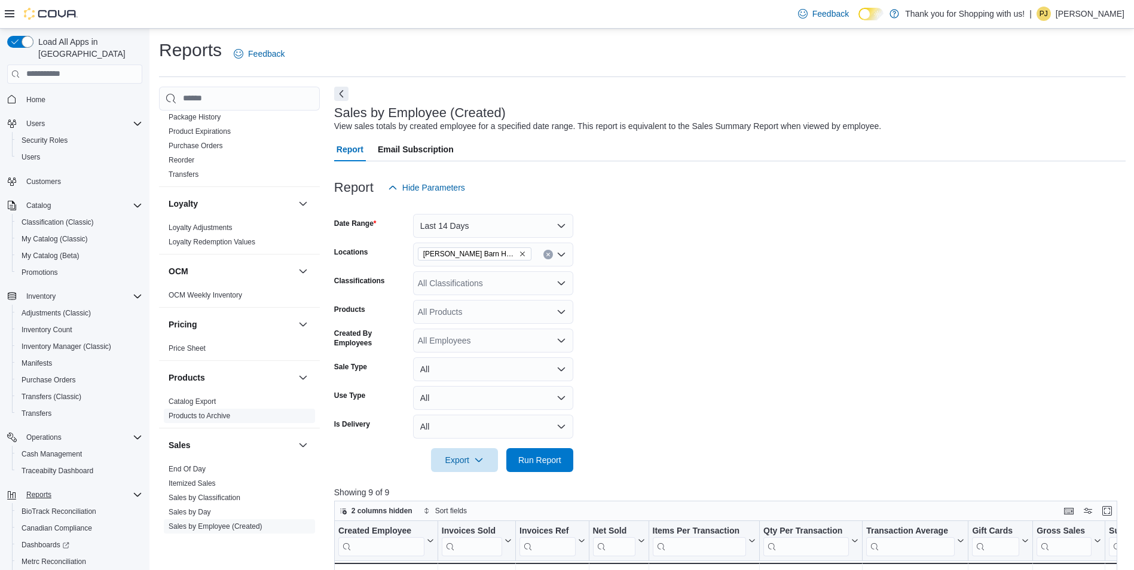
scroll to position [837, 0]
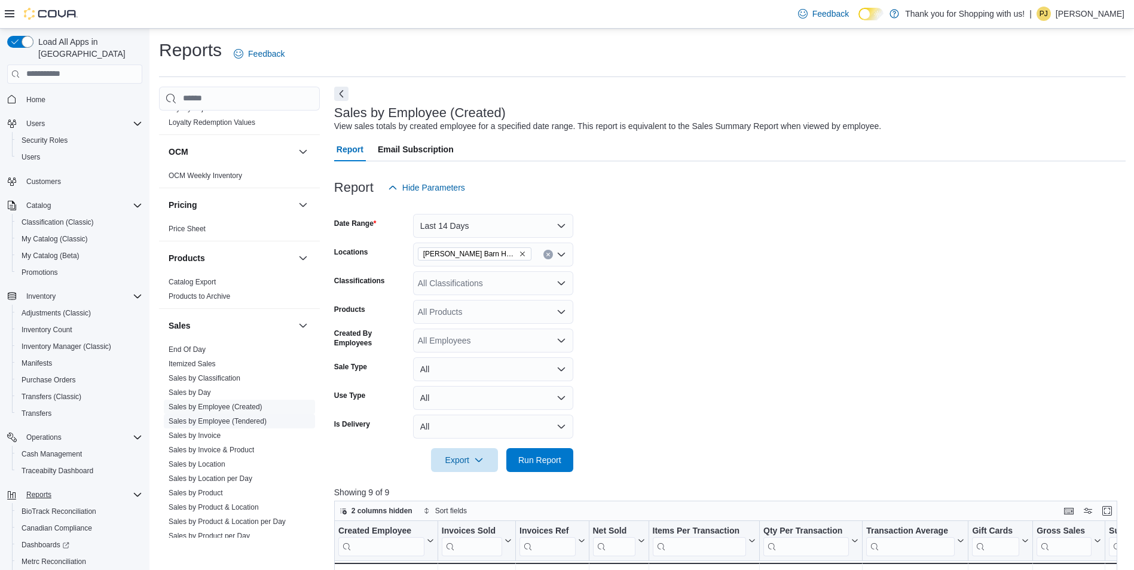
click at [218, 417] on link "Sales by Employee (Tendered)" at bounding box center [218, 421] width 98 height 8
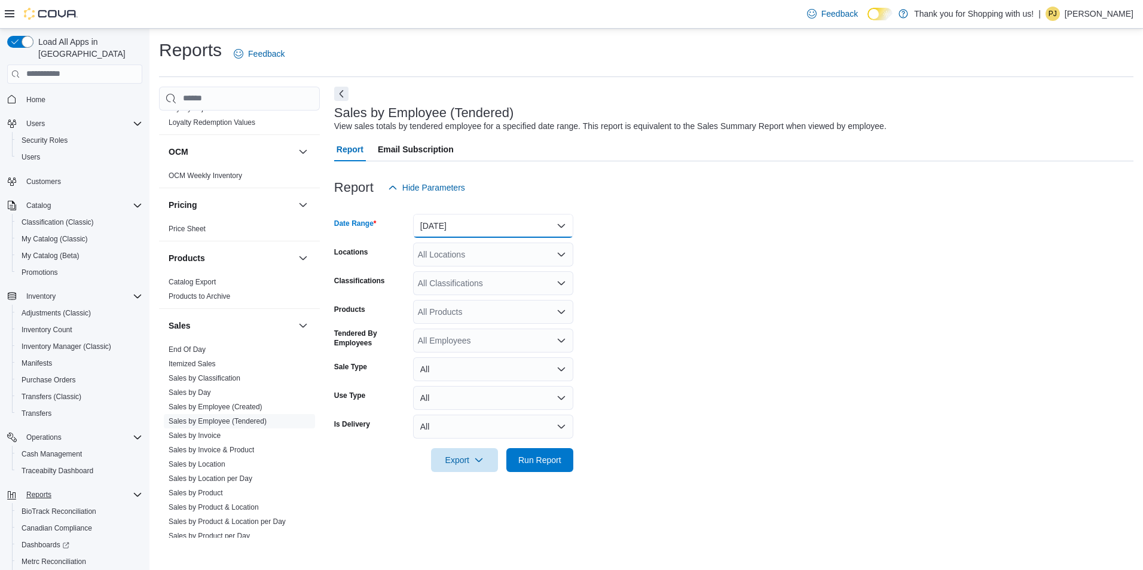
click at [497, 224] on button "[DATE]" at bounding box center [493, 226] width 160 height 24
click at [475, 344] on span "Last 7 Days (excluding [DATE])" at bounding box center [500, 345] width 136 height 14
click at [468, 234] on button "Last 7 Days (excluding [DATE])" at bounding box center [493, 226] width 160 height 24
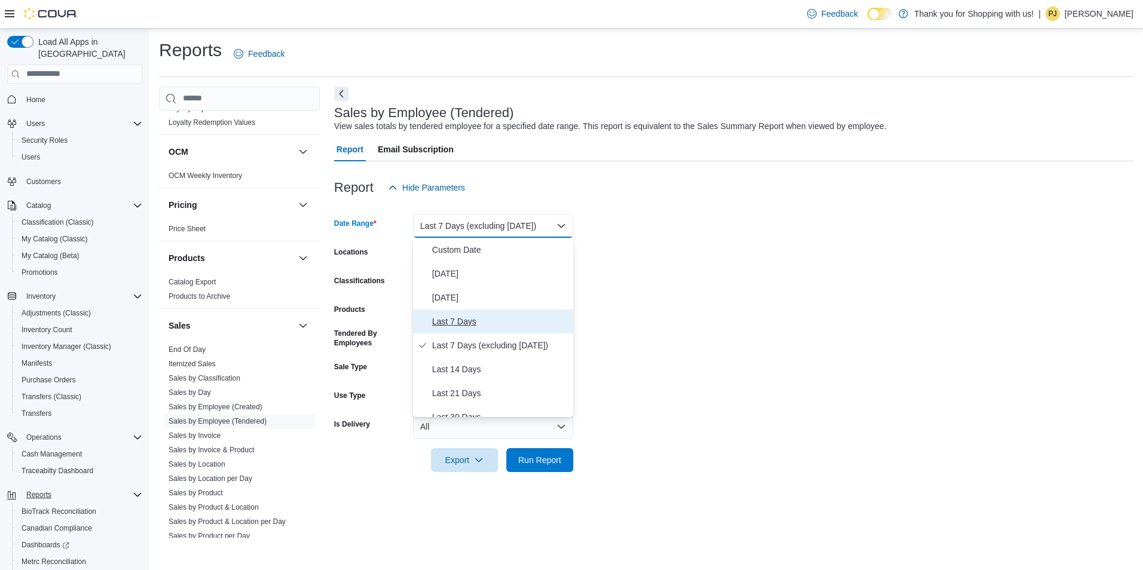
click at [449, 319] on span "Last 7 Days" at bounding box center [500, 322] width 136 height 14
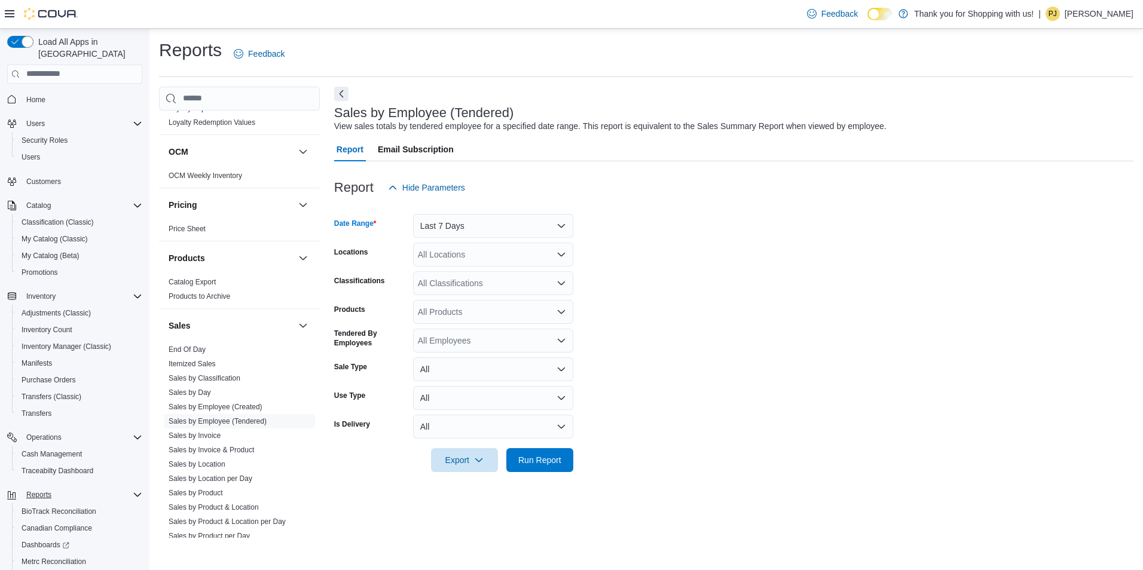
click at [494, 250] on div "All Locations" at bounding box center [493, 255] width 160 height 24
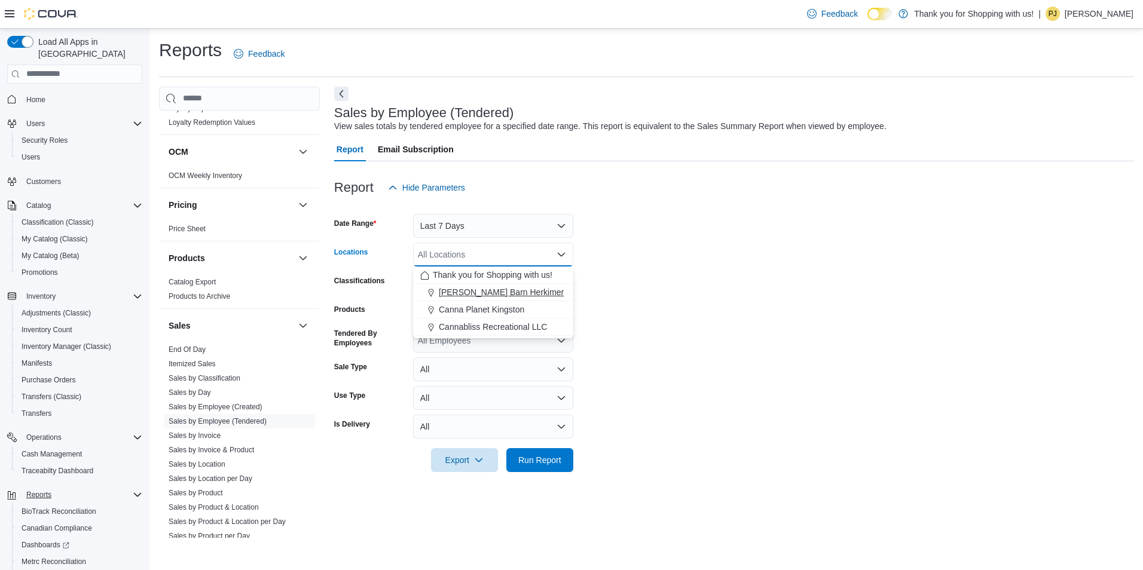
click at [468, 289] on span "[PERSON_NAME] Barn Herkimer" at bounding box center [501, 292] width 125 height 12
click at [532, 460] on span "Run Report" at bounding box center [539, 460] width 43 height 12
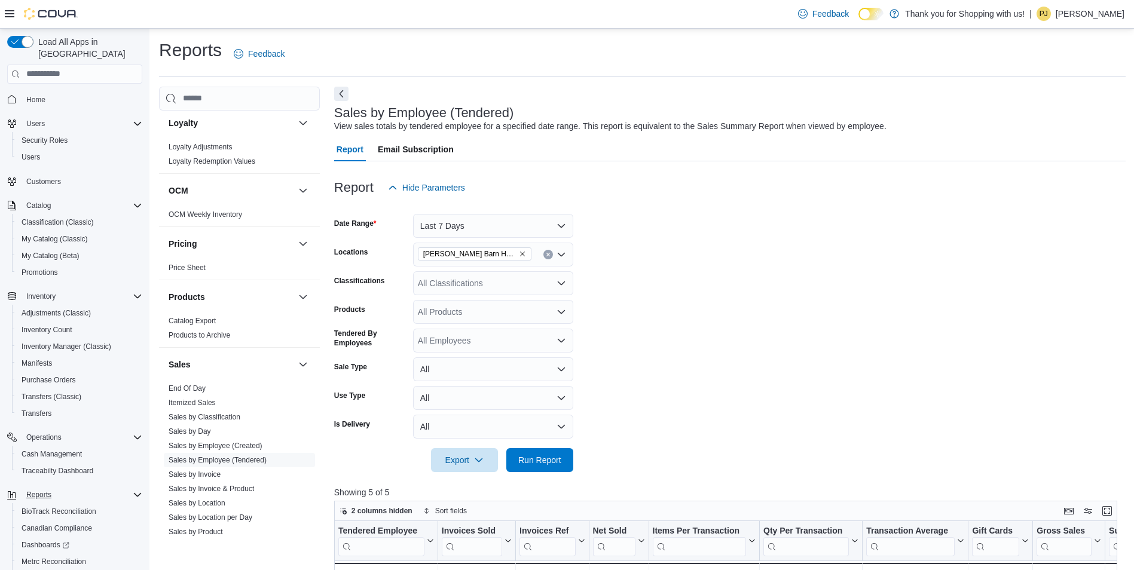
scroll to position [718, 0]
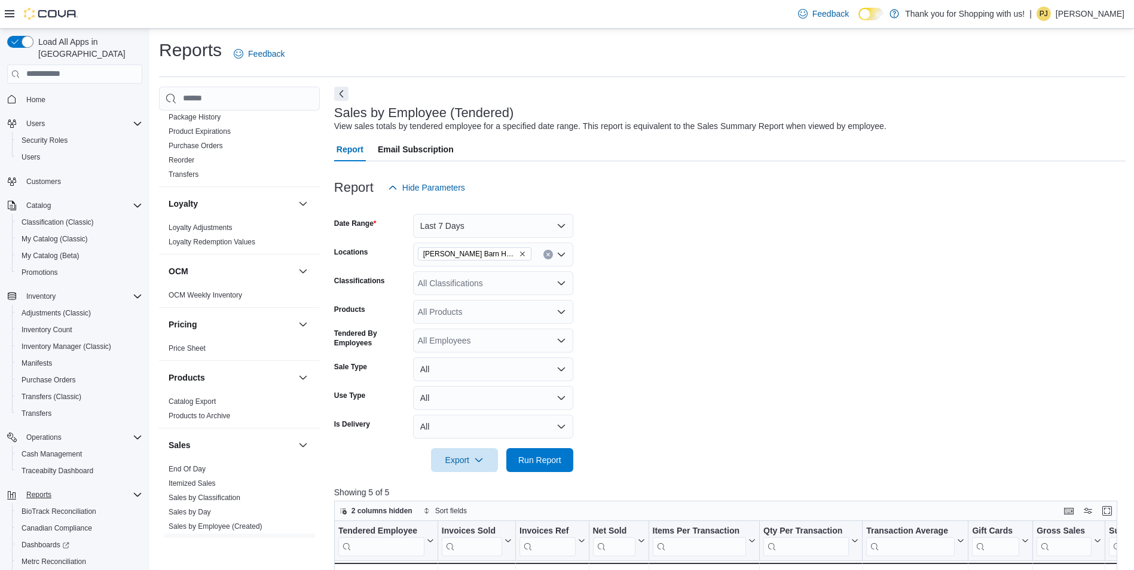
click at [59, 92] on span "Home" at bounding box center [82, 99] width 121 height 15
